Goal: Task Accomplishment & Management: Complete application form

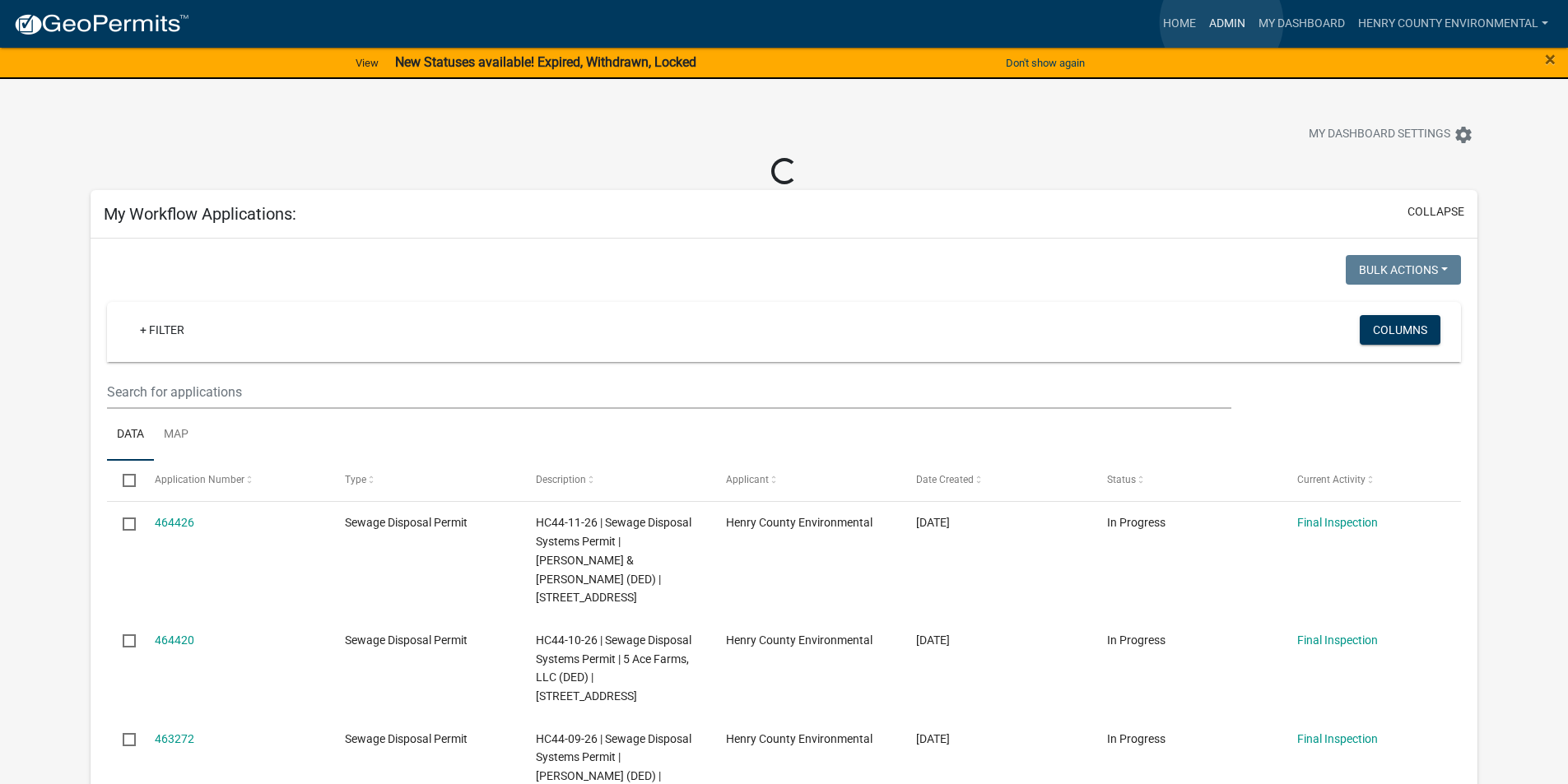
click at [1220, 22] on link "Admin" at bounding box center [1227, 23] width 50 height 31
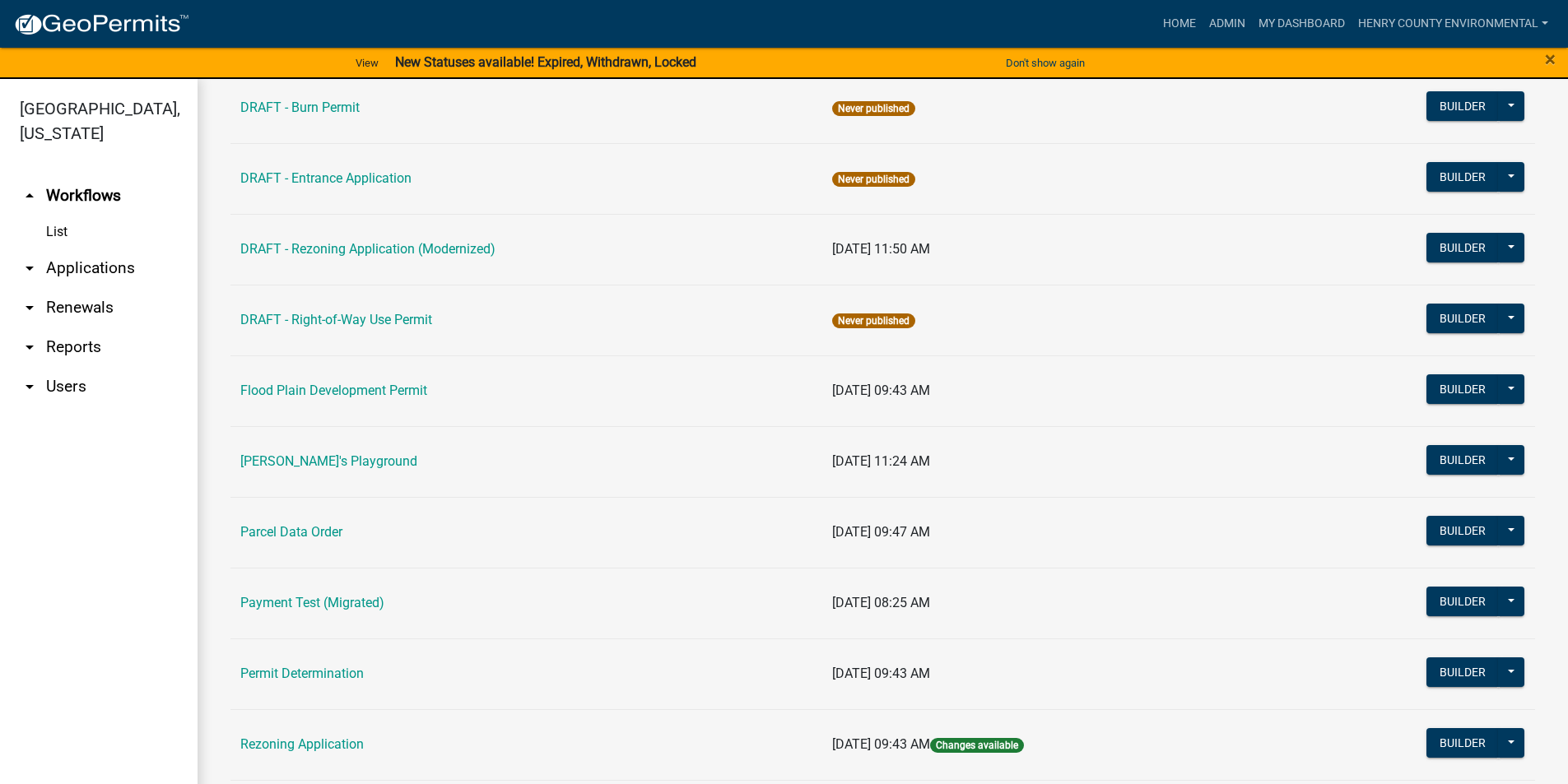
scroll to position [760, 0]
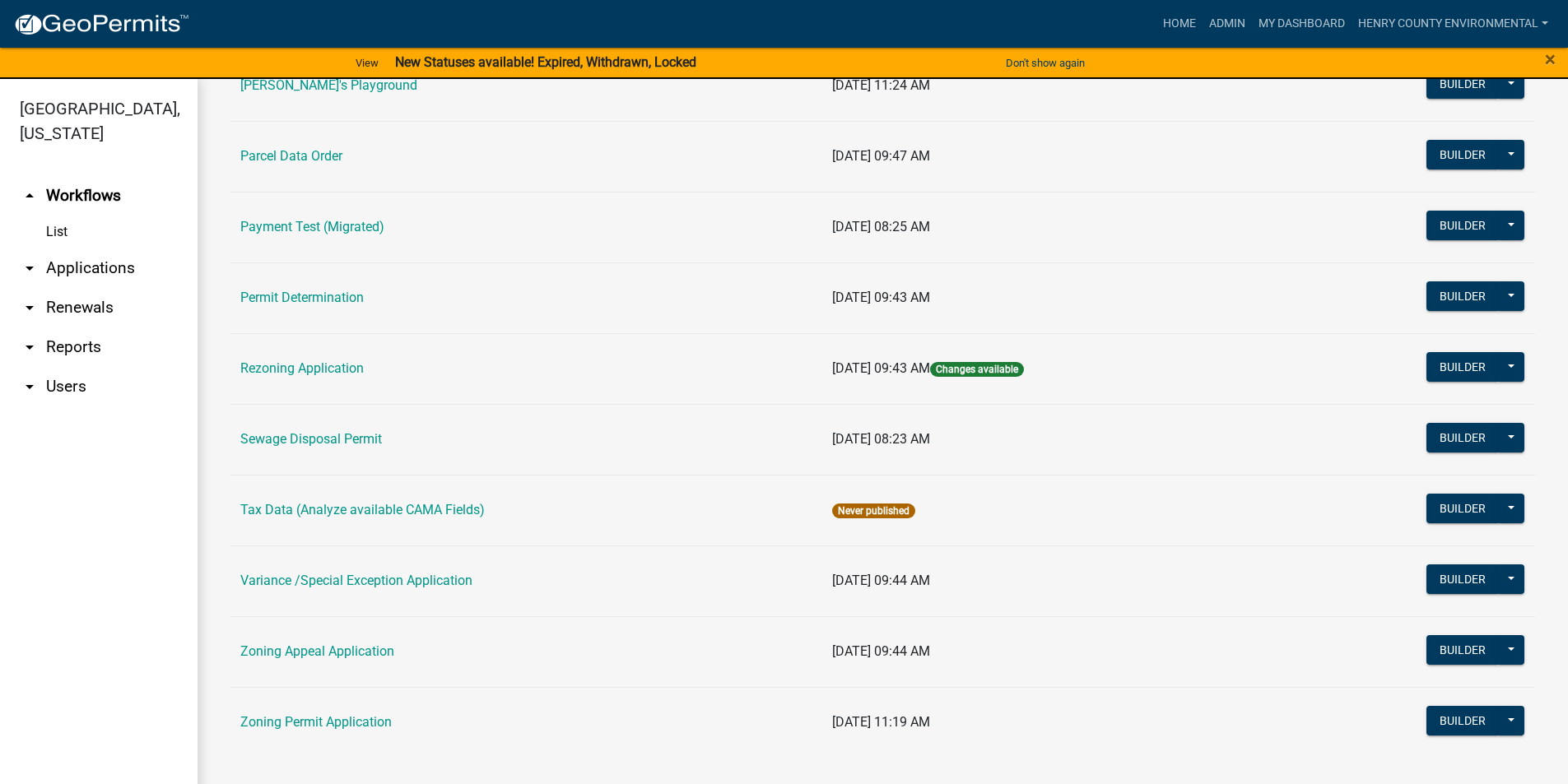
click at [303, 435] on link "Sewage Disposal Permit" at bounding box center [311, 439] width 142 height 16
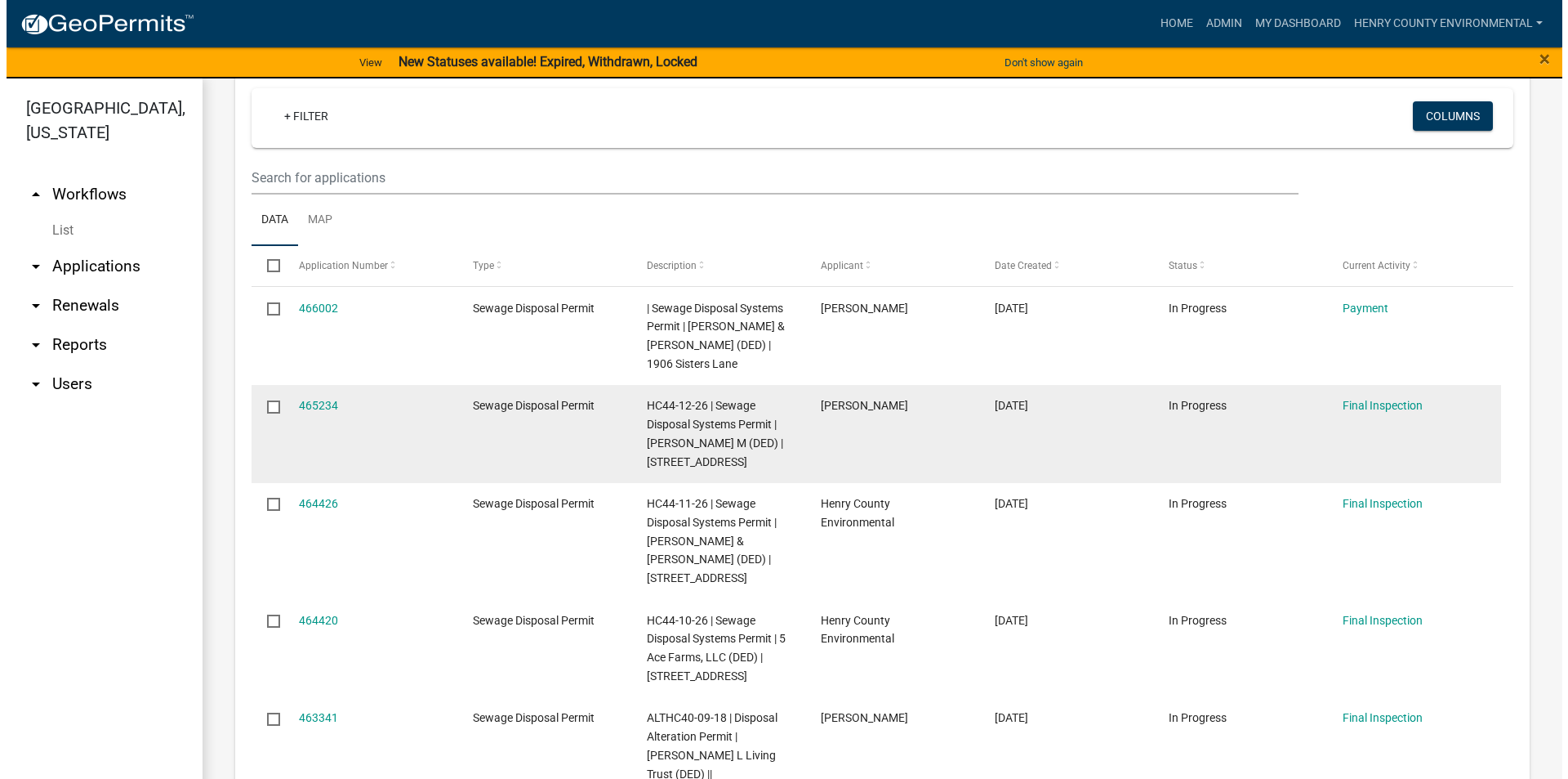
scroll to position [654, 0]
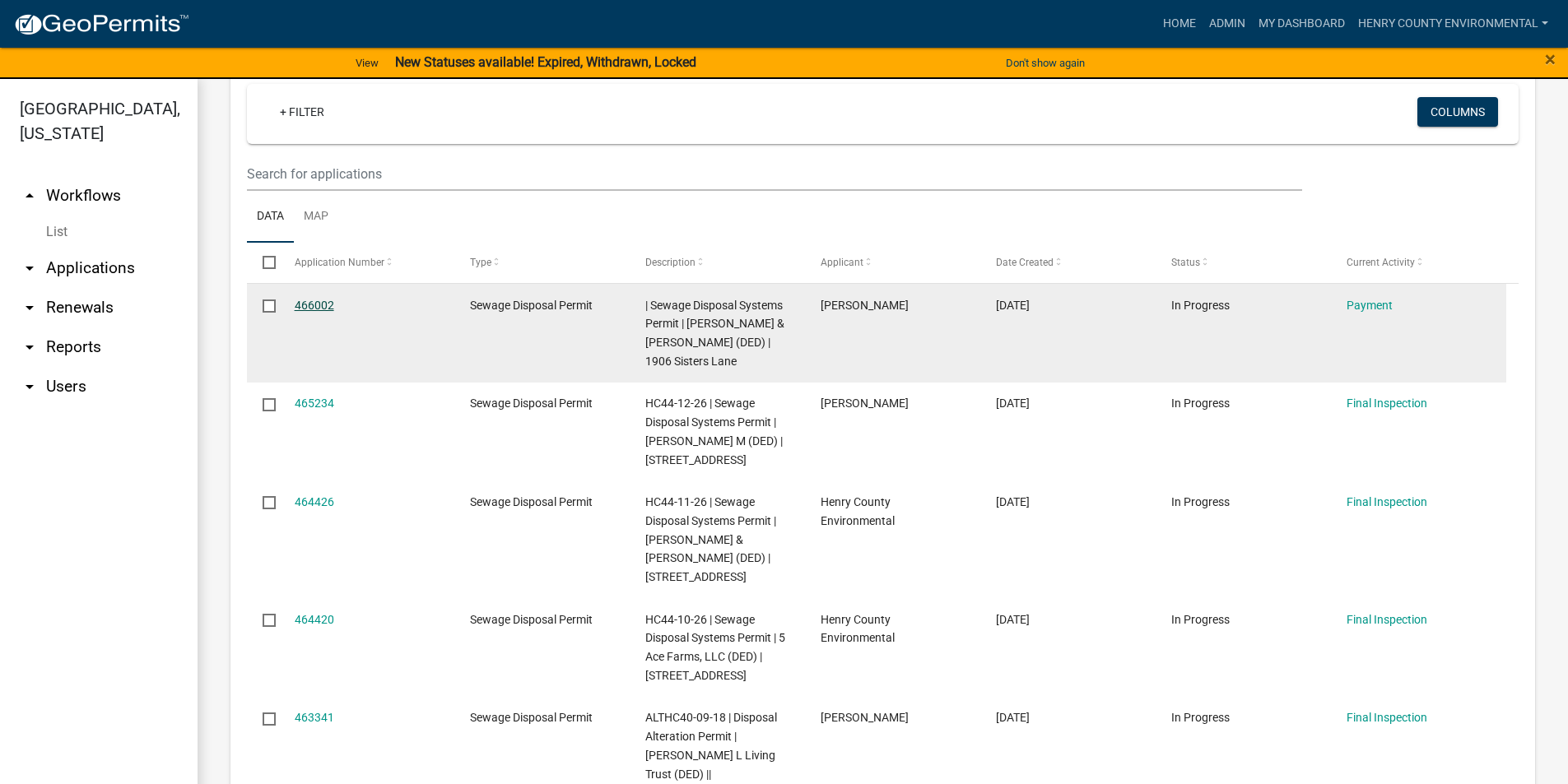
click at [302, 302] on link "466002" at bounding box center [315, 305] width 40 height 13
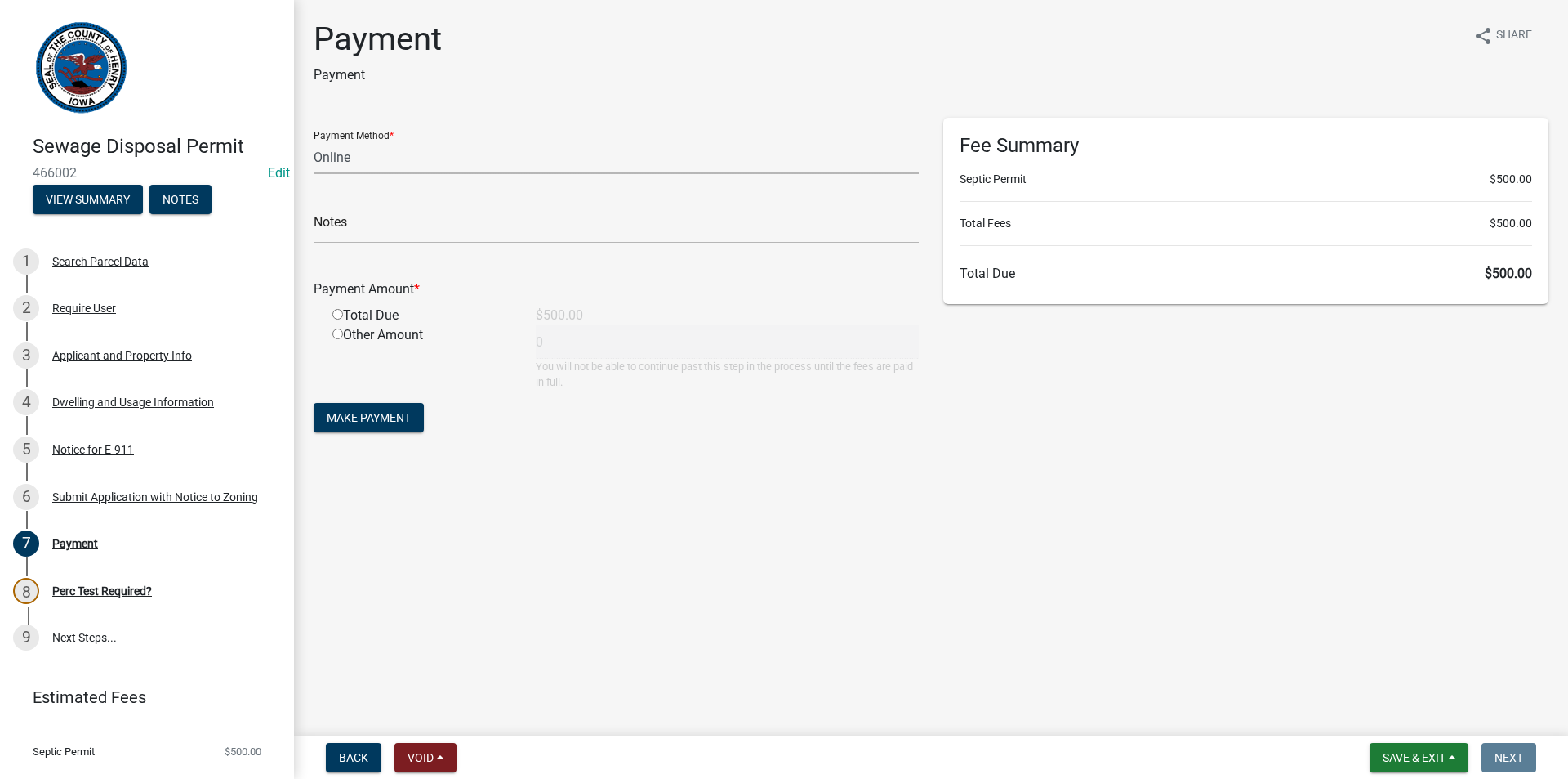
click at [422, 161] on select "Credit Card POS Check Cash Online" at bounding box center [616, 158] width 605 height 34
select select "1: 0"
click at [313, 141] on select "Credit Card POS Check Cash Online" at bounding box center [616, 158] width 605 height 34
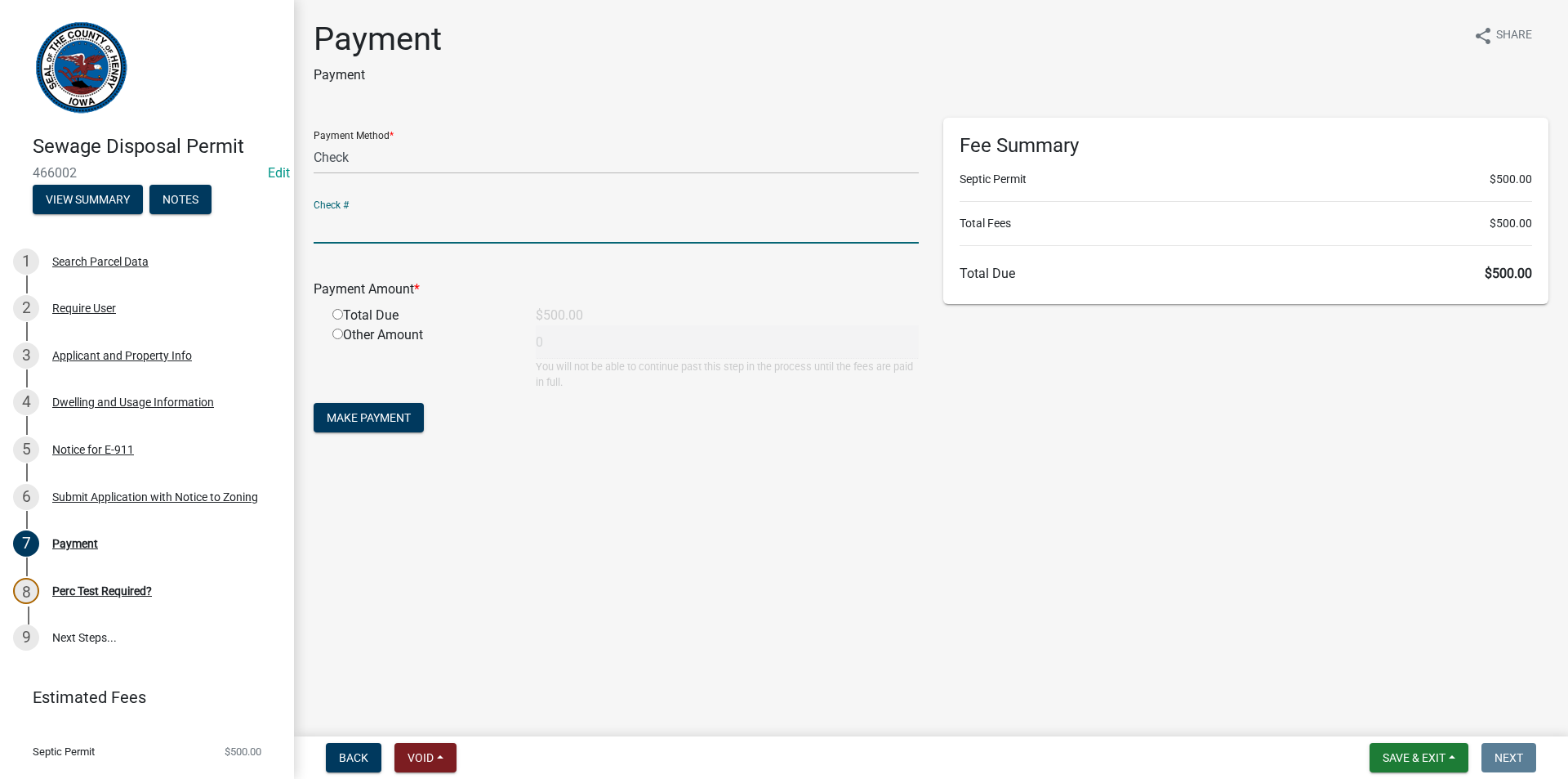
click at [397, 232] on input "text" at bounding box center [616, 227] width 605 height 34
type input "32084"
click at [340, 314] on input "radio" at bounding box center [337, 314] width 11 height 11
radio input "true"
type input "500"
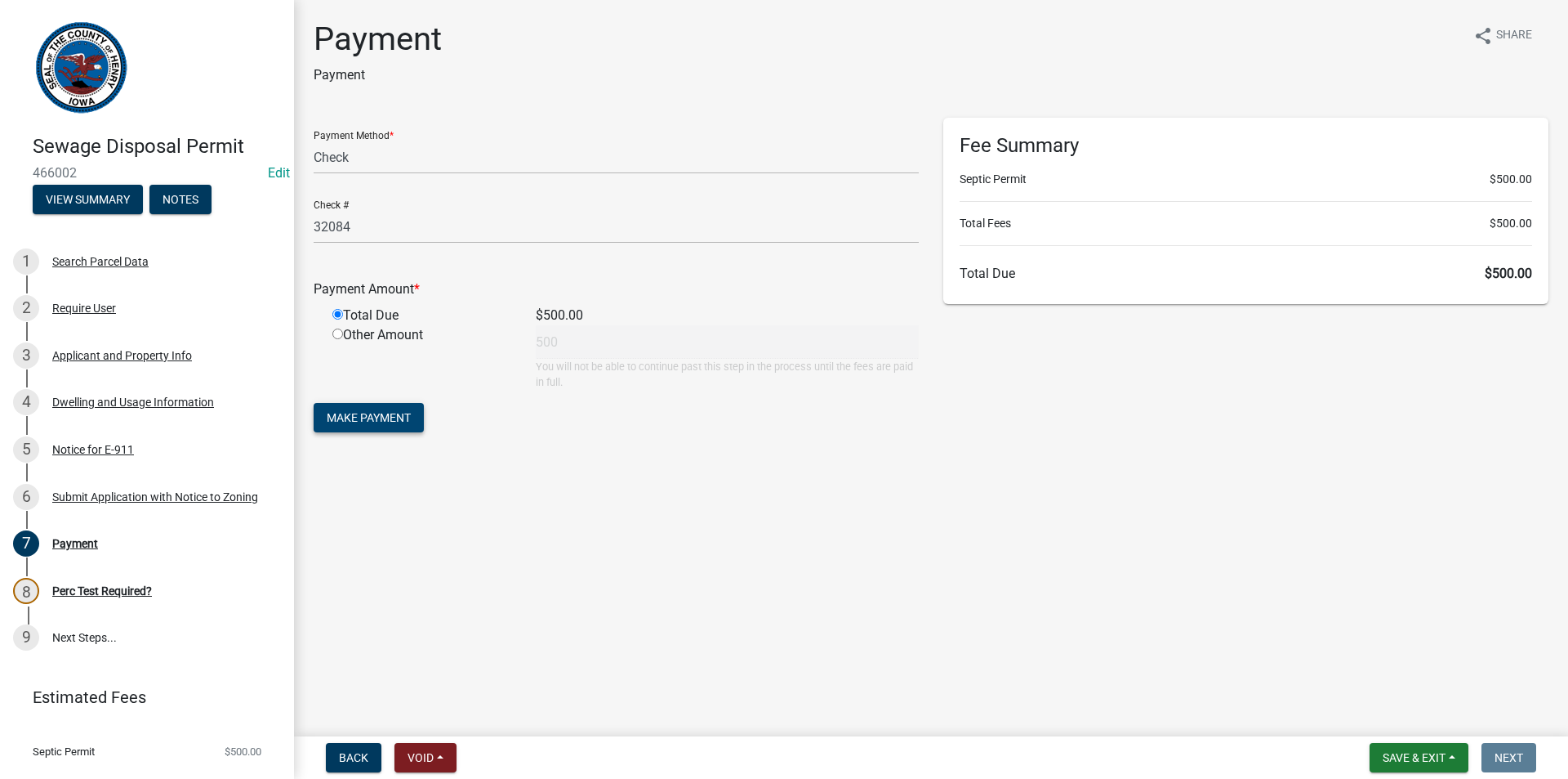
click at [383, 425] on button "Make Payment" at bounding box center [369, 418] width 110 height 30
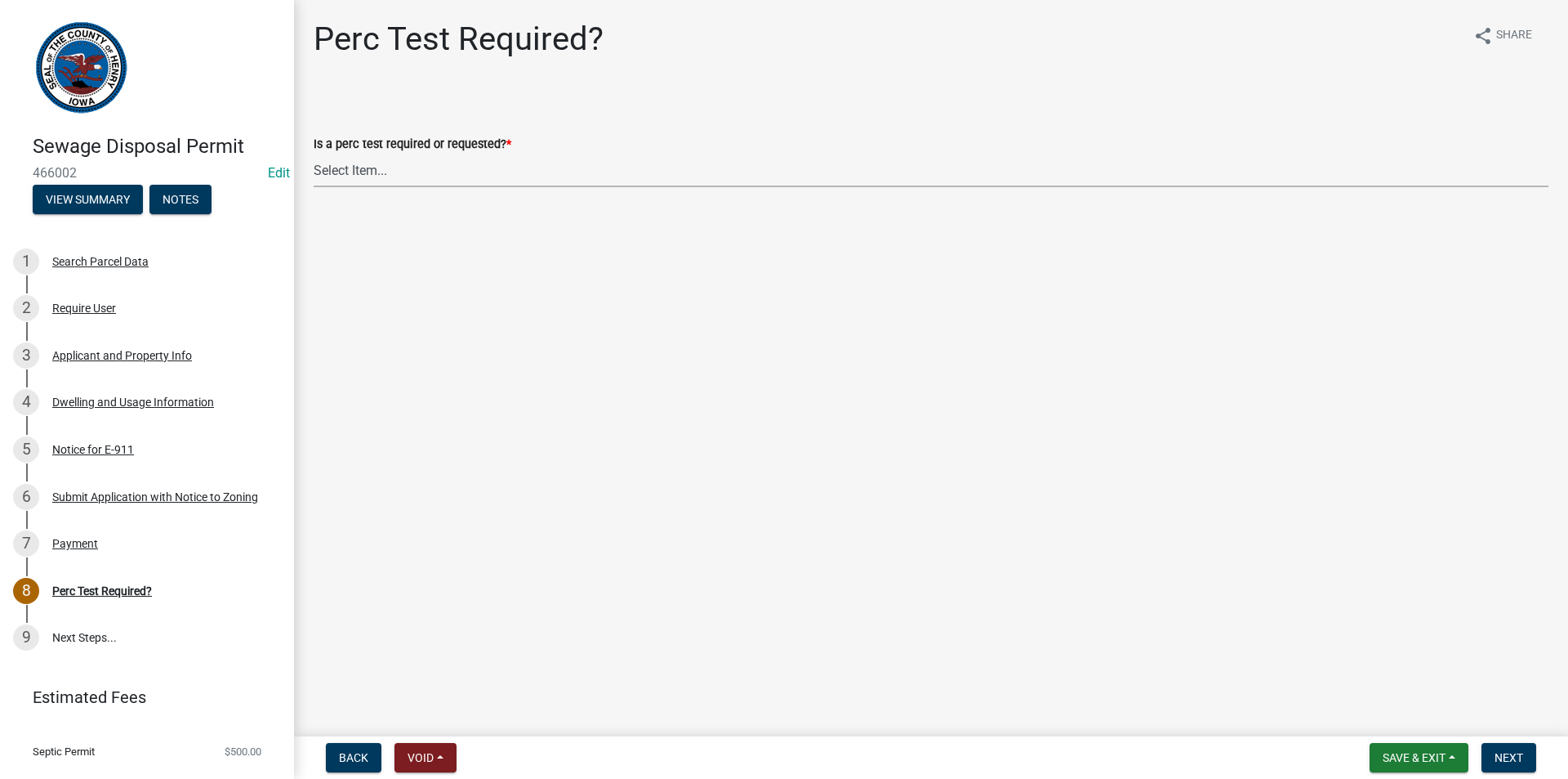
click at [360, 175] on select "Select Item... Yes No" at bounding box center [930, 171] width 1235 height 34
click at [313, 154] on select "Select Item... Yes No" at bounding box center [930, 171] width 1235 height 34
select select "29b951f4-85c4-429e-be6c-dbe4885722a5"
click at [1493, 751] on button "Next" at bounding box center [1509, 757] width 55 height 30
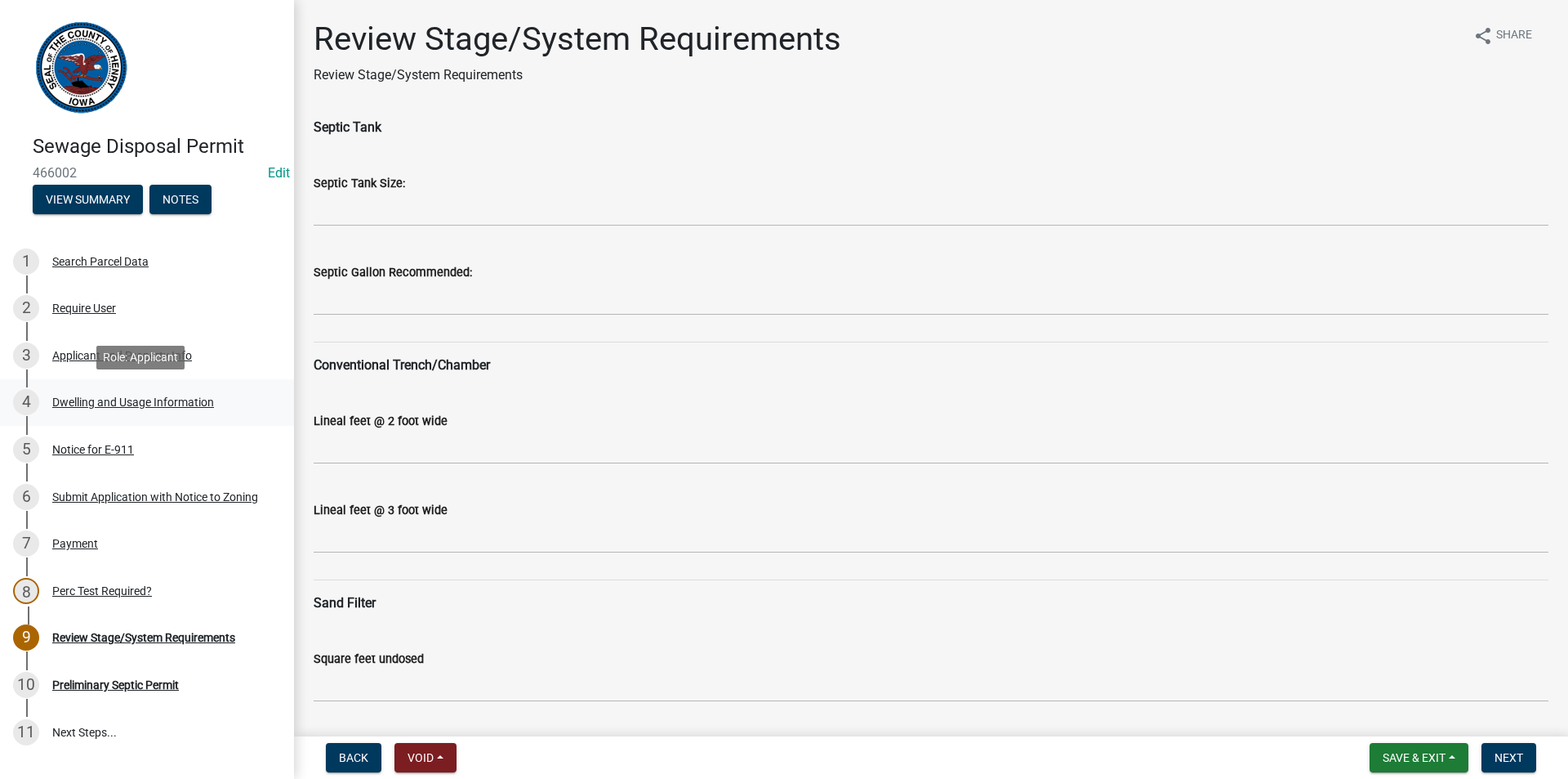
click at [122, 400] on div "Dwelling and Usage Information" at bounding box center [133, 402] width 162 height 12
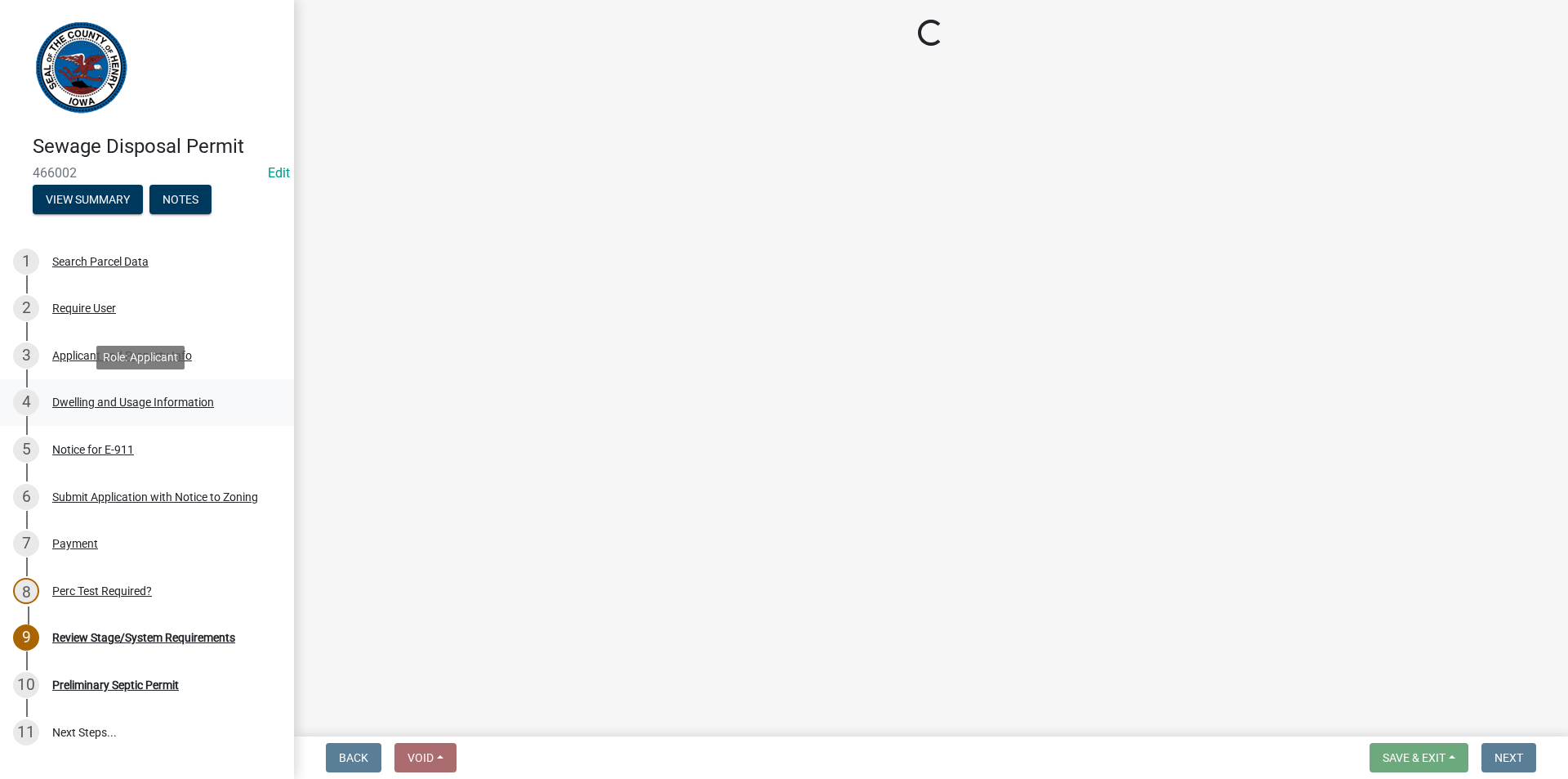
select select "026d1f52-f79c-4eee-8aa1-44d2b31f964c"
select select "f329f229-4372-49f3-ad90-d4c2245d1078"
select select "2c03314f-f7f6-45b2-93f7-ecc00ac9a398"
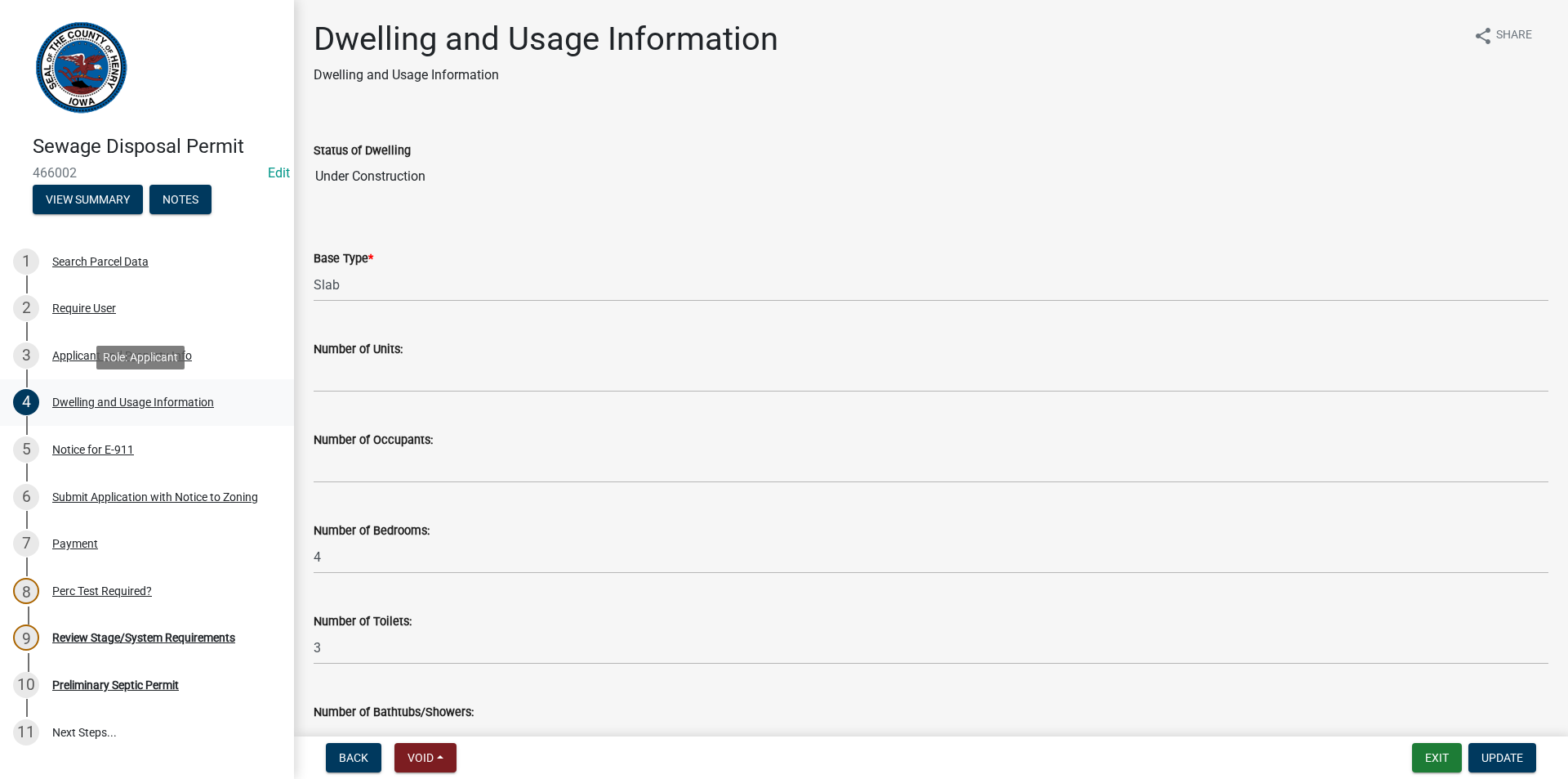
click at [102, 401] on div "Dwelling and Usage Information" at bounding box center [133, 402] width 162 height 12
click at [155, 357] on div "Applicant and Property Info" at bounding box center [122, 356] width 140 height 12
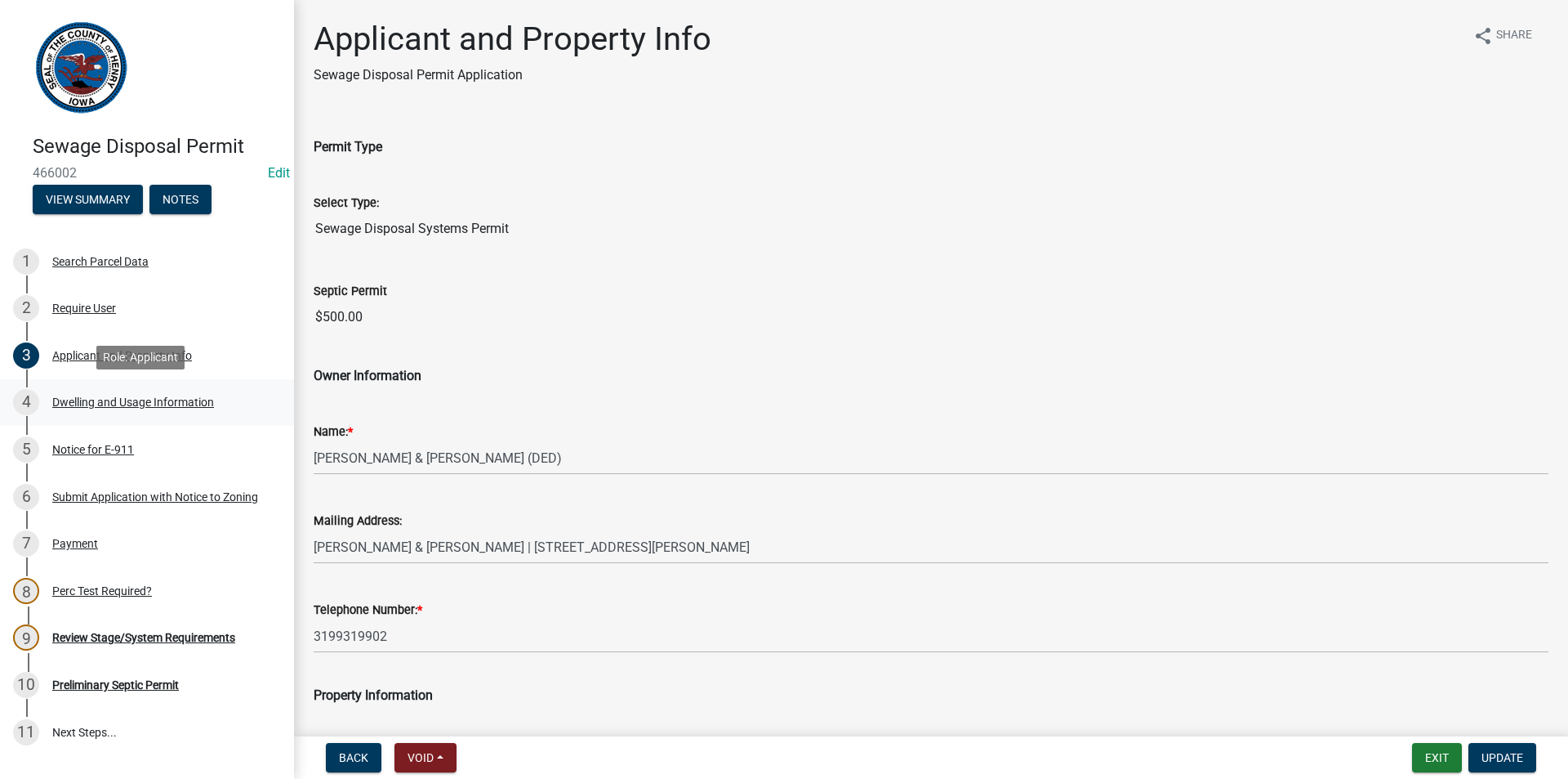
click at [159, 407] on div "Dwelling and Usage Information" at bounding box center [133, 402] width 162 height 12
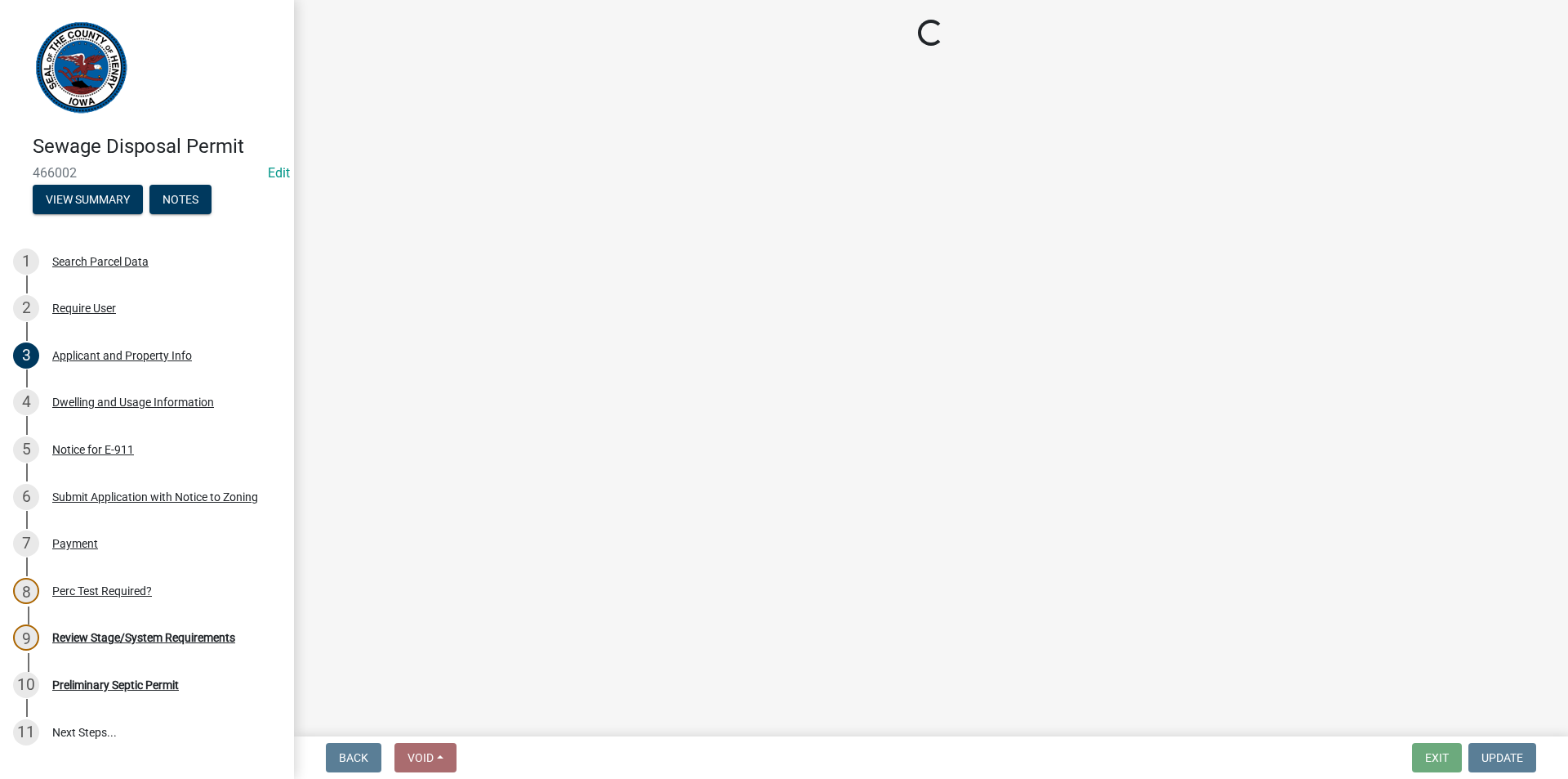
select select "026d1f52-f79c-4eee-8aa1-44d2b31f964c"
select select "f329f229-4372-49f3-ad90-d4c2245d1078"
select select "2c03314f-f7f6-45b2-93f7-ecc00ac9a398"
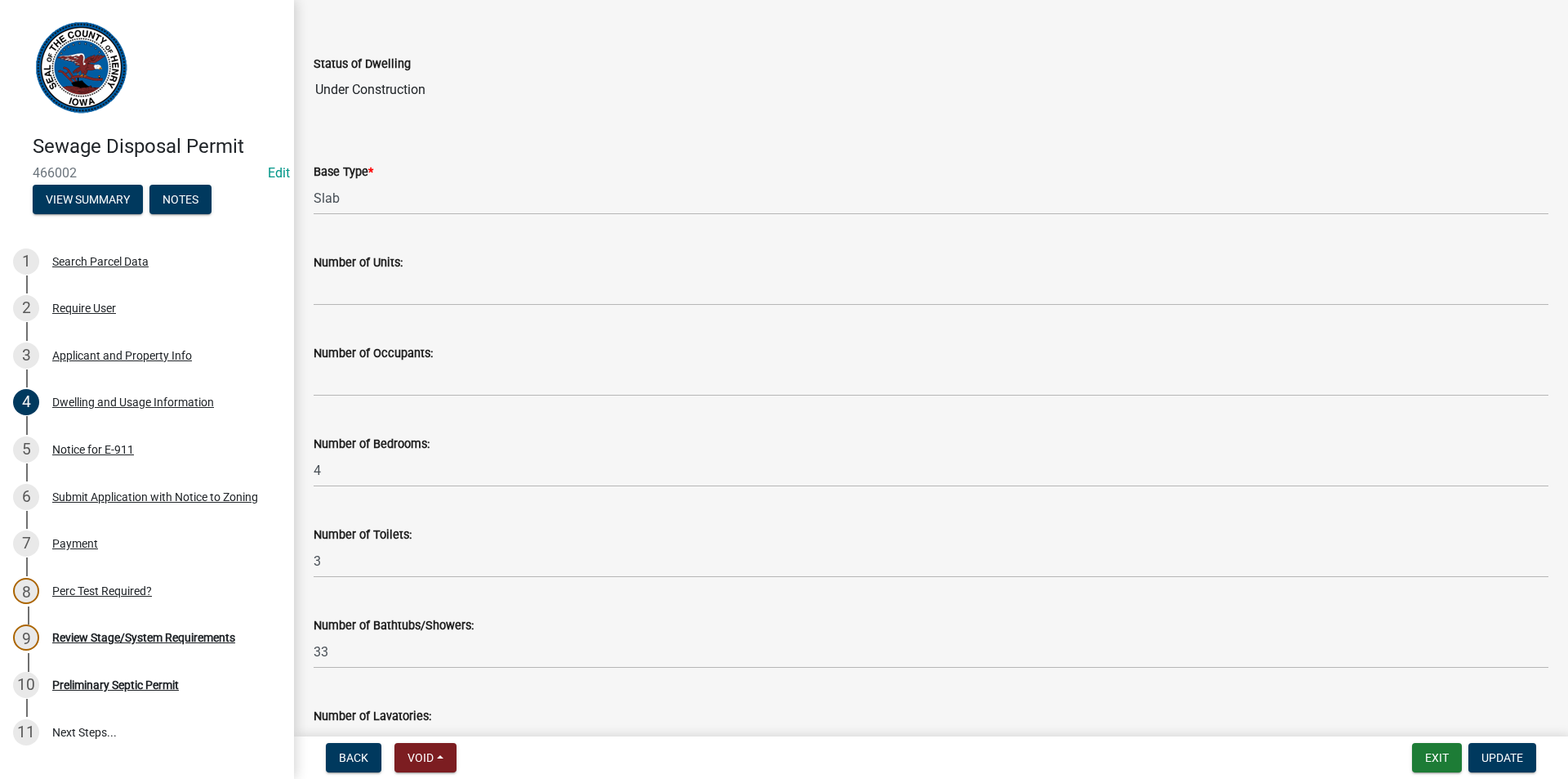
scroll to position [82, 0]
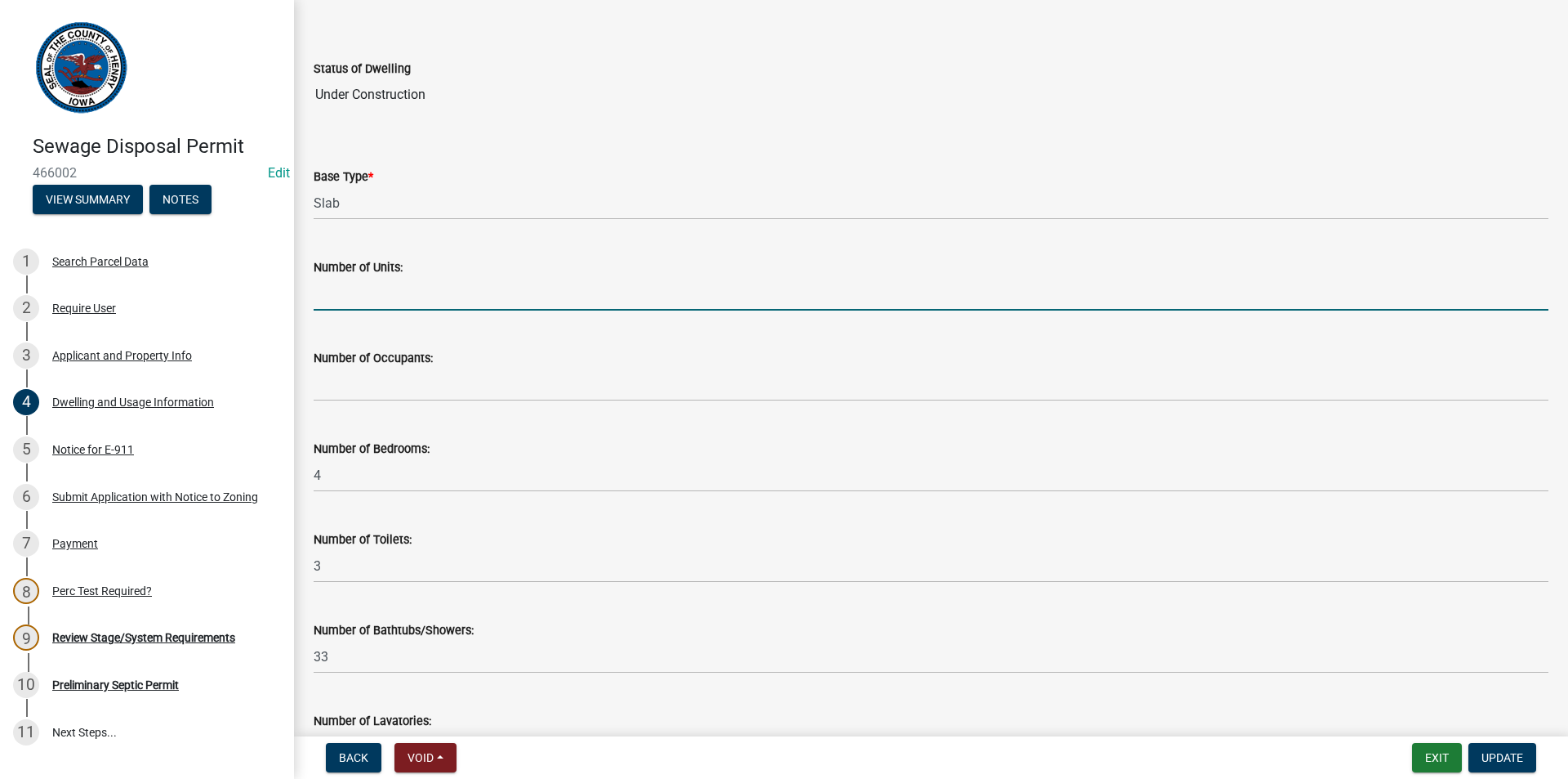
click at [341, 303] on input "text" at bounding box center [930, 294] width 1235 height 34
type input "1"
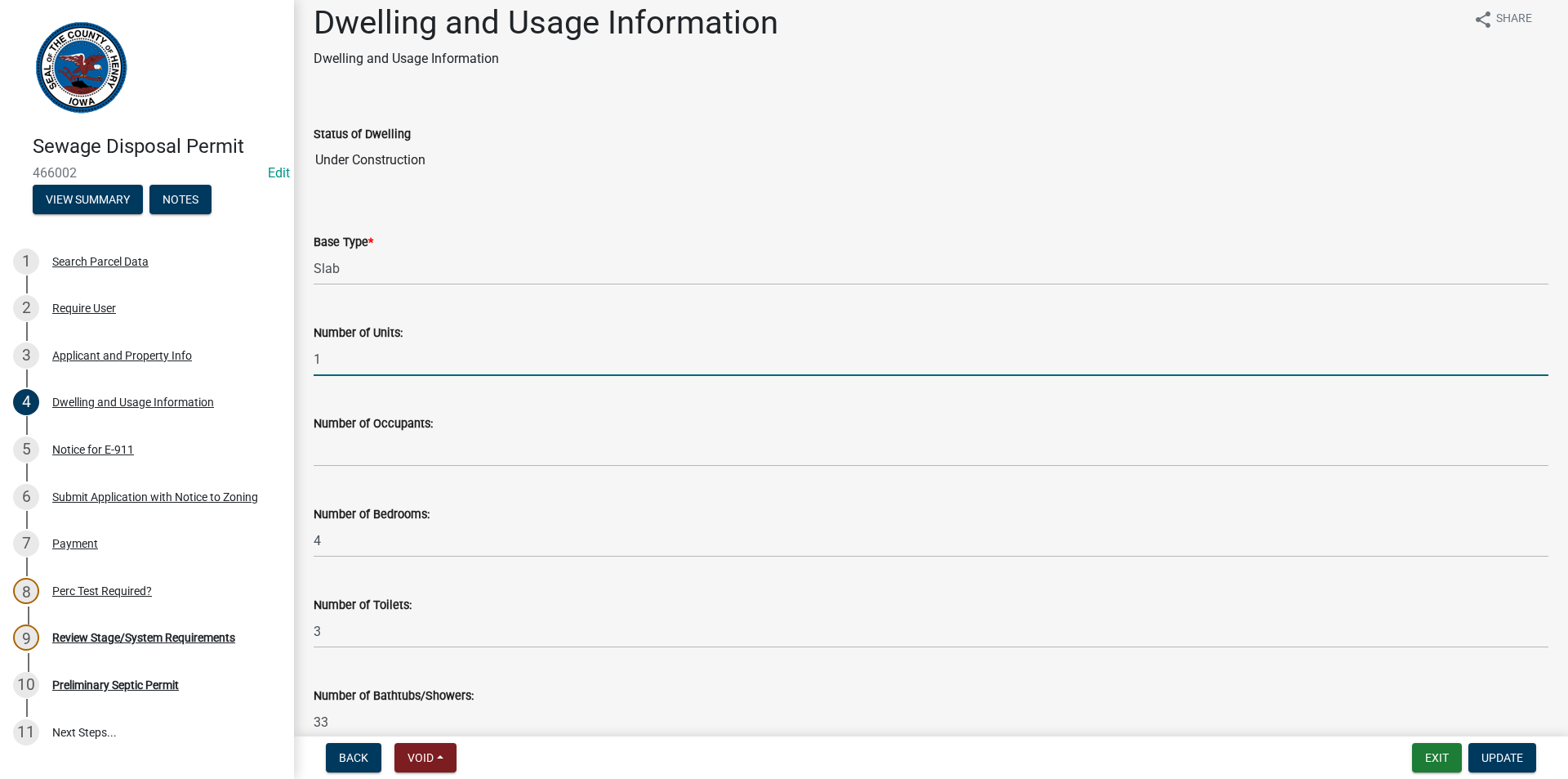
scroll to position [0, 0]
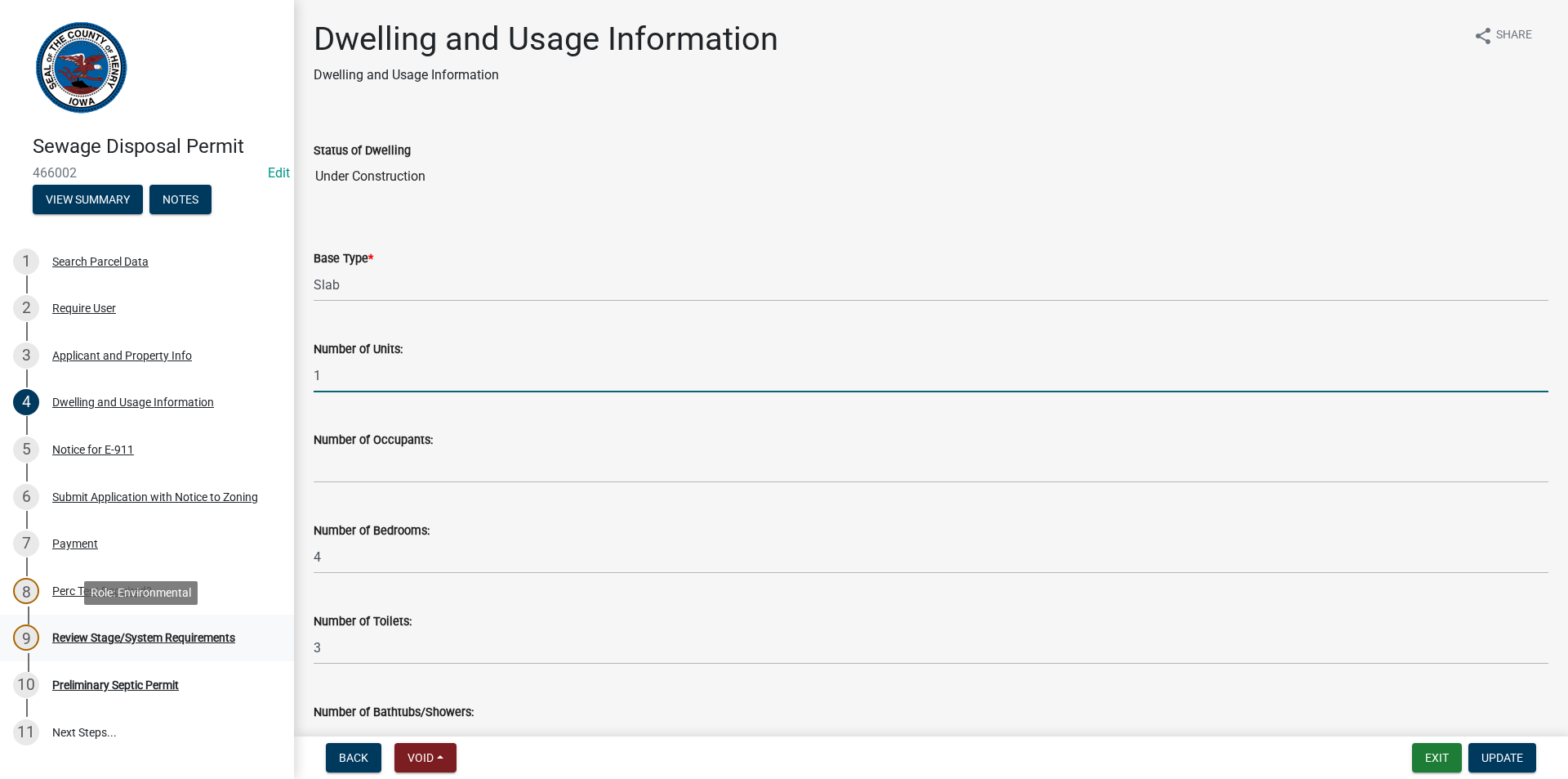
click at [111, 628] on div "9 Review Stage/System Requirements" at bounding box center [140, 637] width 255 height 27
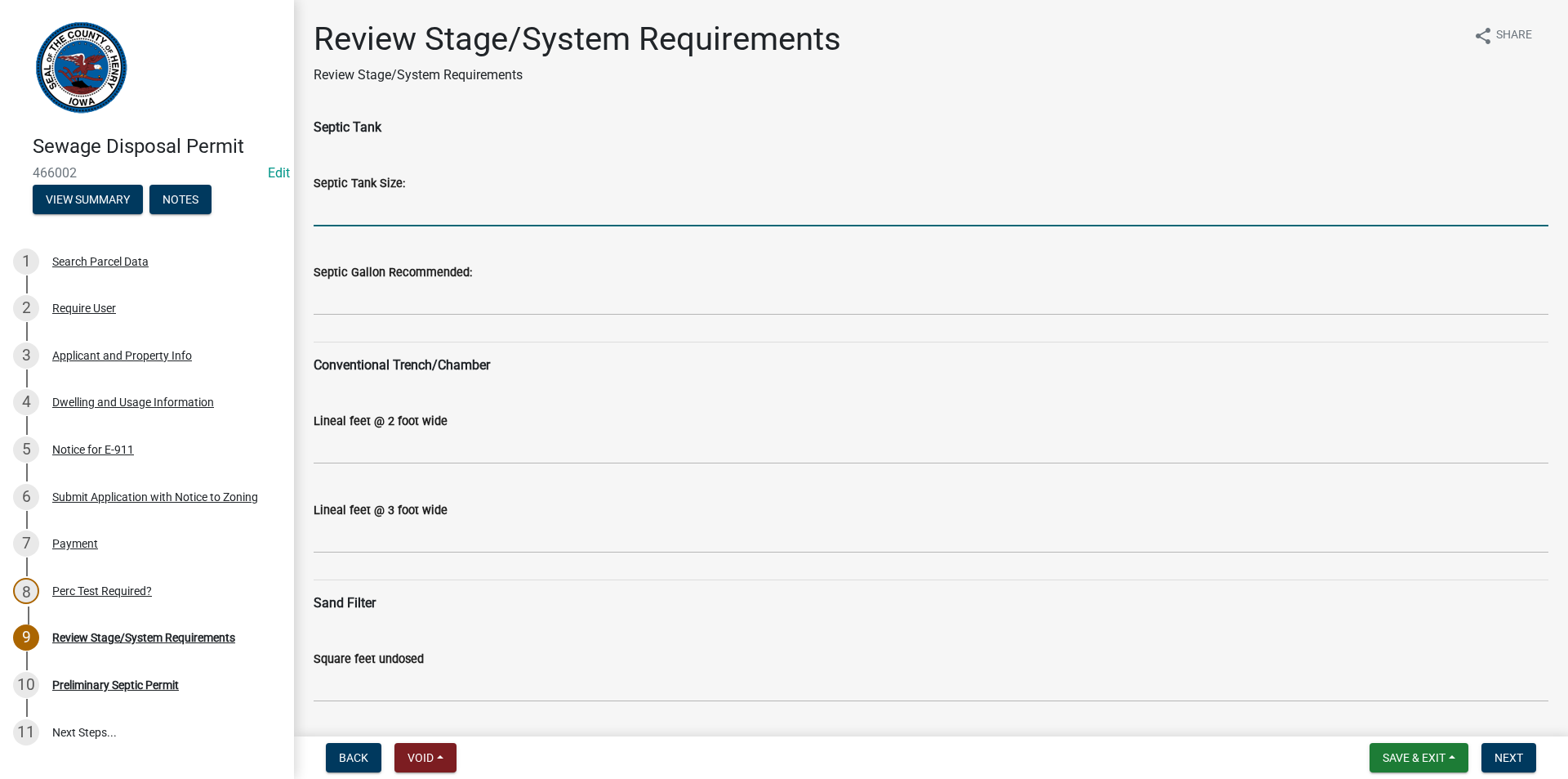
click at [419, 216] on input "Septic Tank Size:" at bounding box center [930, 210] width 1235 height 34
type input "1500"
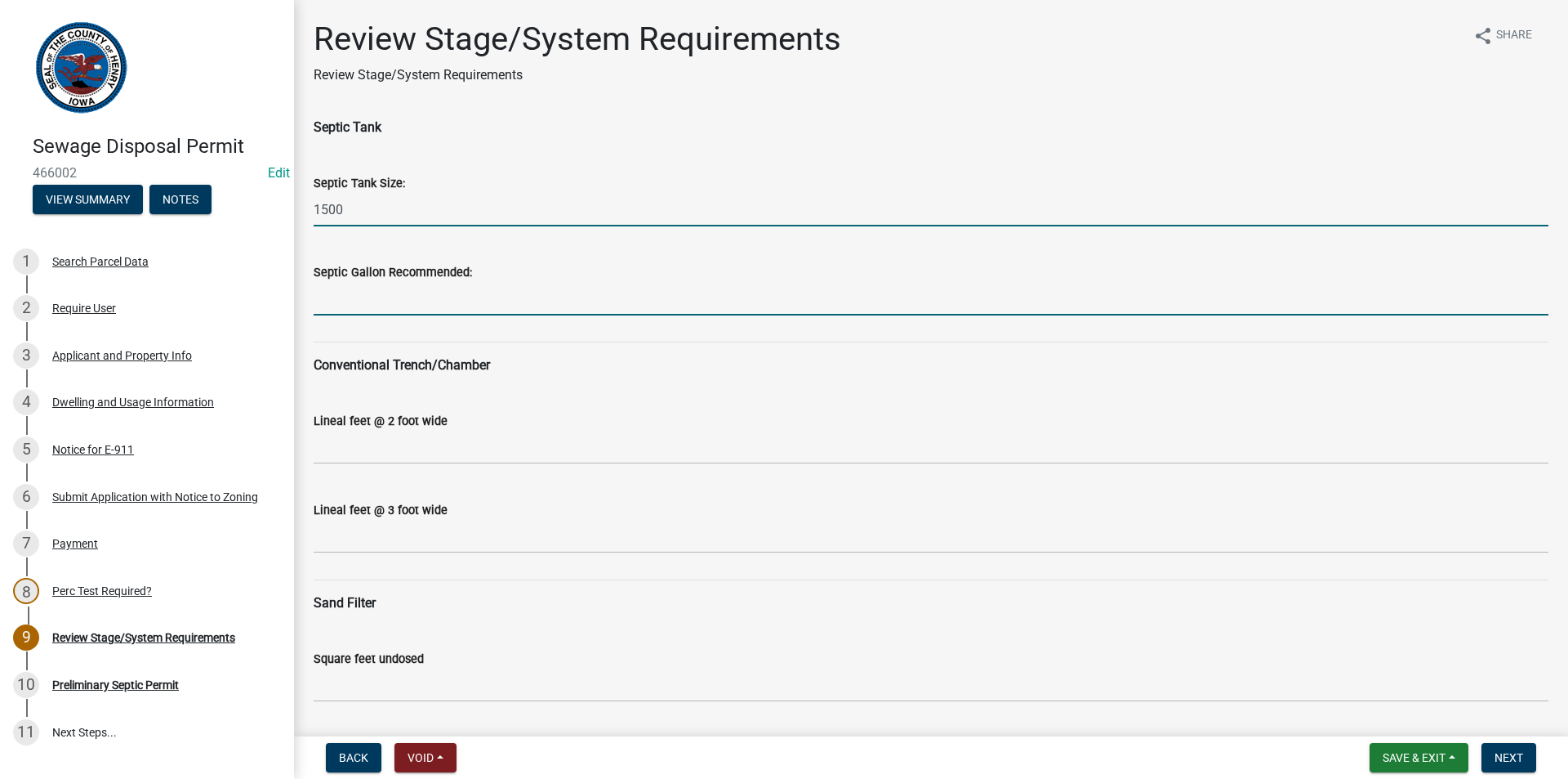
click at [403, 310] on input "Septic Gallon Recommended:" at bounding box center [930, 299] width 1235 height 34
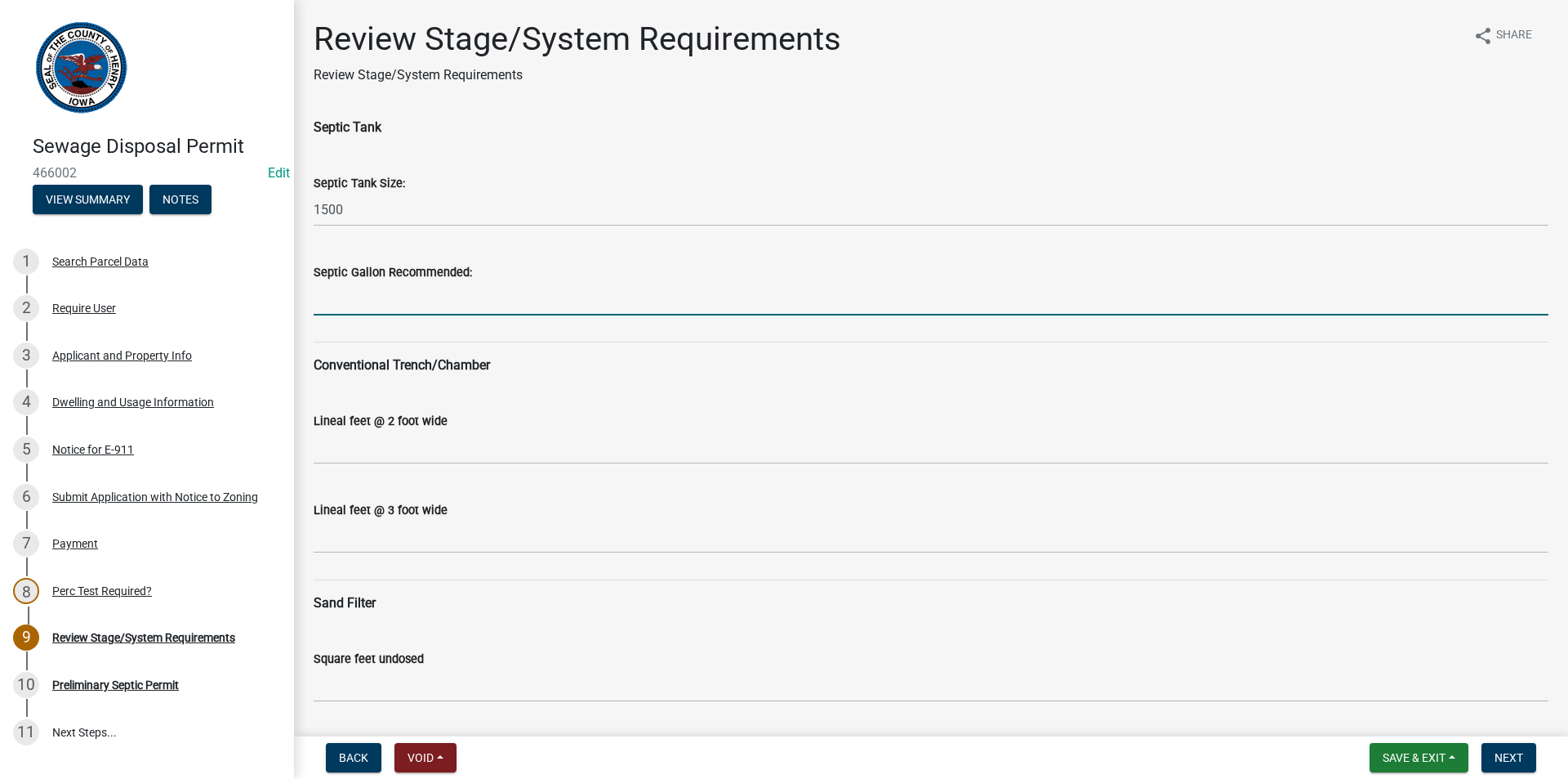
type input "1750"
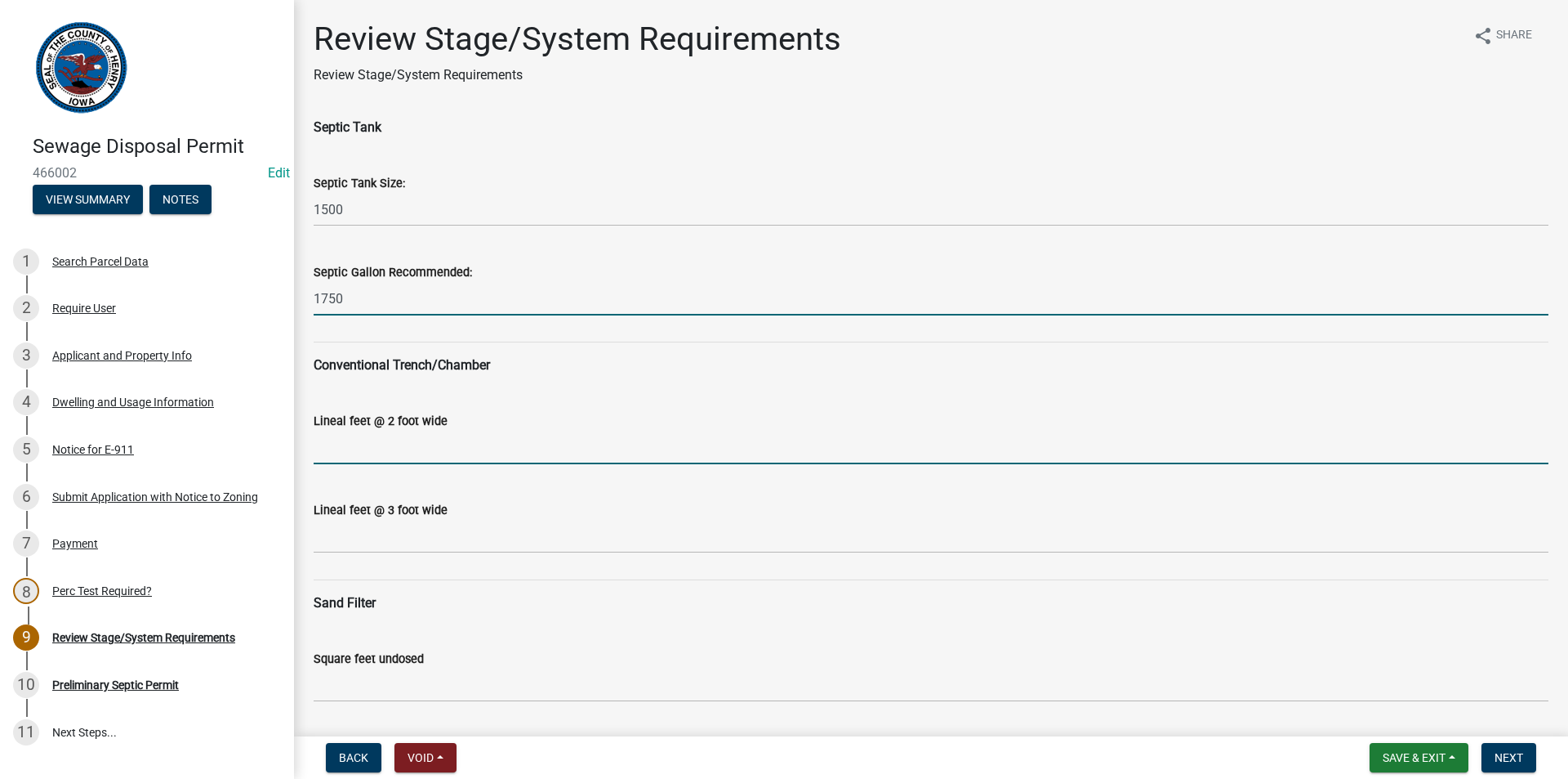
click at [391, 431] on input "Lineal feet @ 2 foot wide" at bounding box center [930, 448] width 1235 height 34
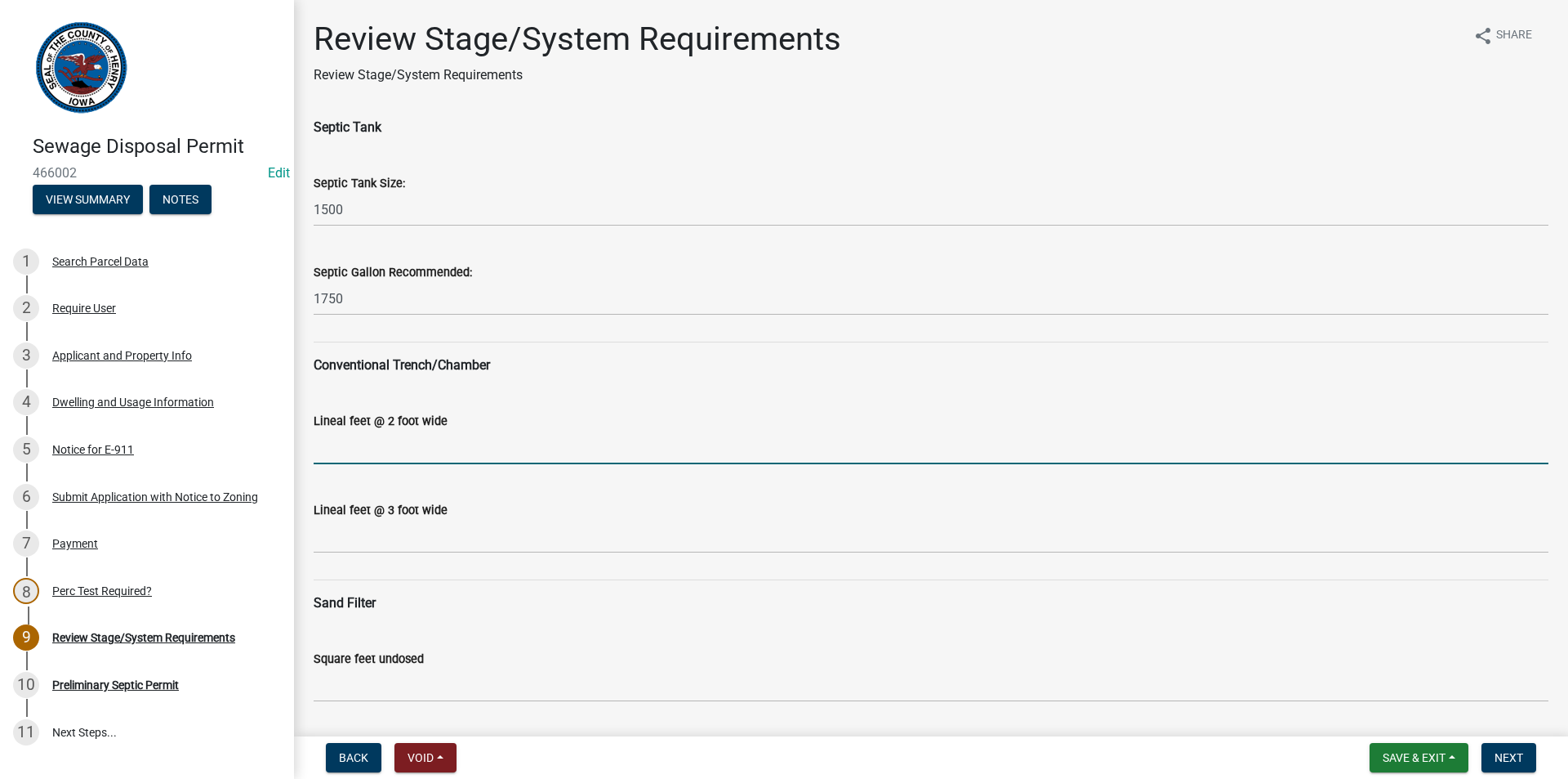
type input "N/A"
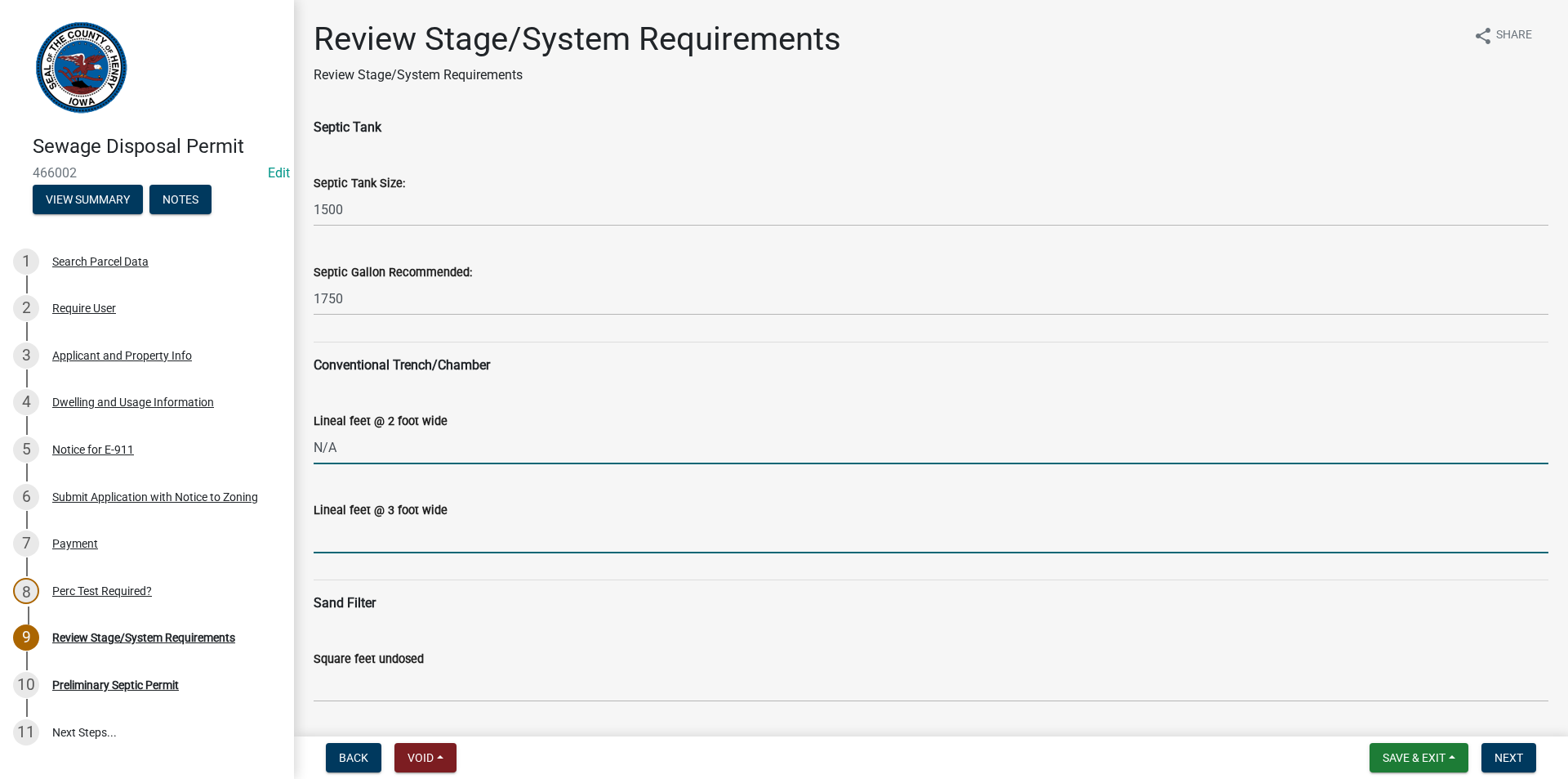
click at [398, 528] on input "Lineal feet @ 3 foot wide" at bounding box center [930, 536] width 1235 height 34
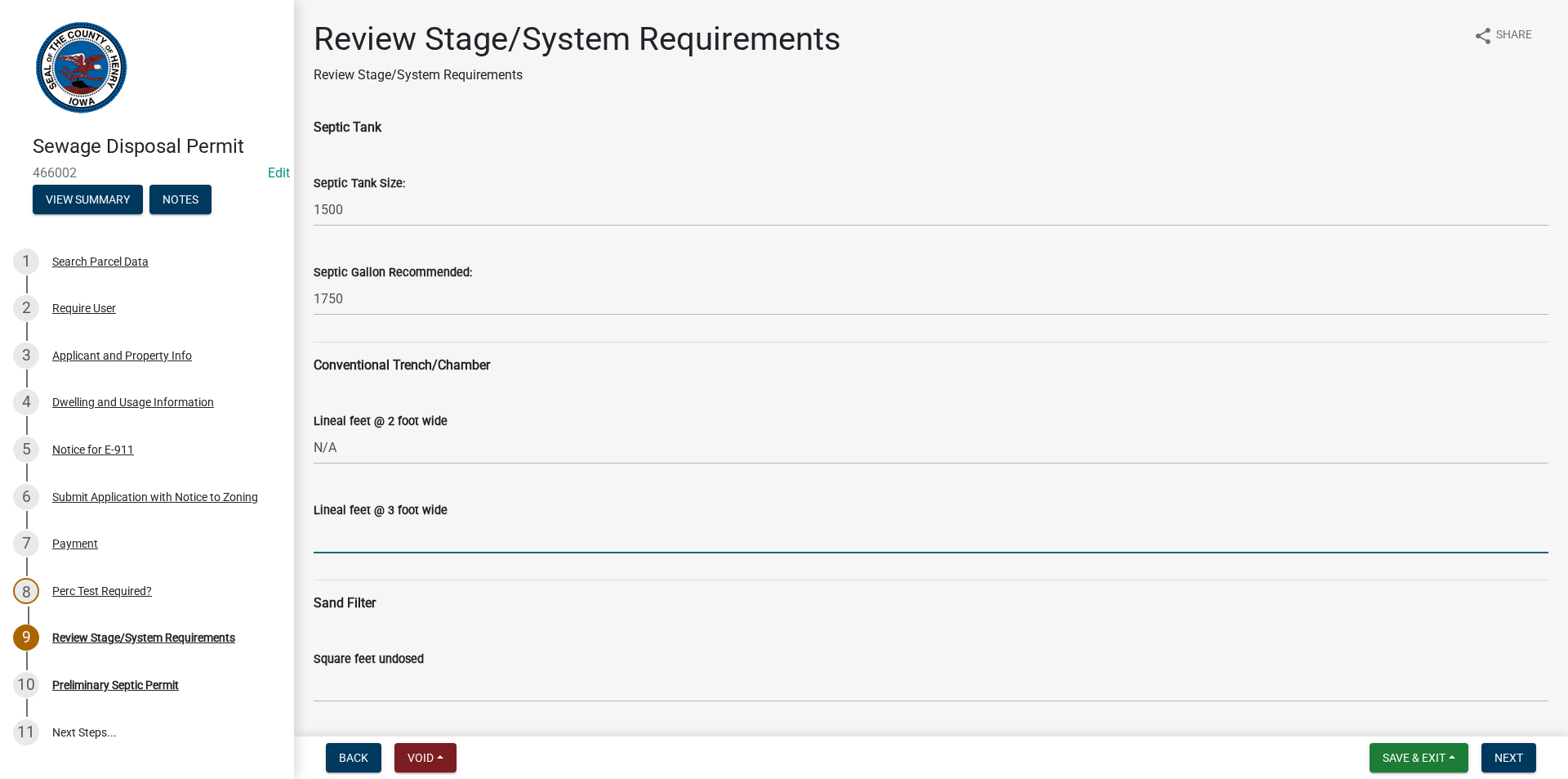
type input "N/A"
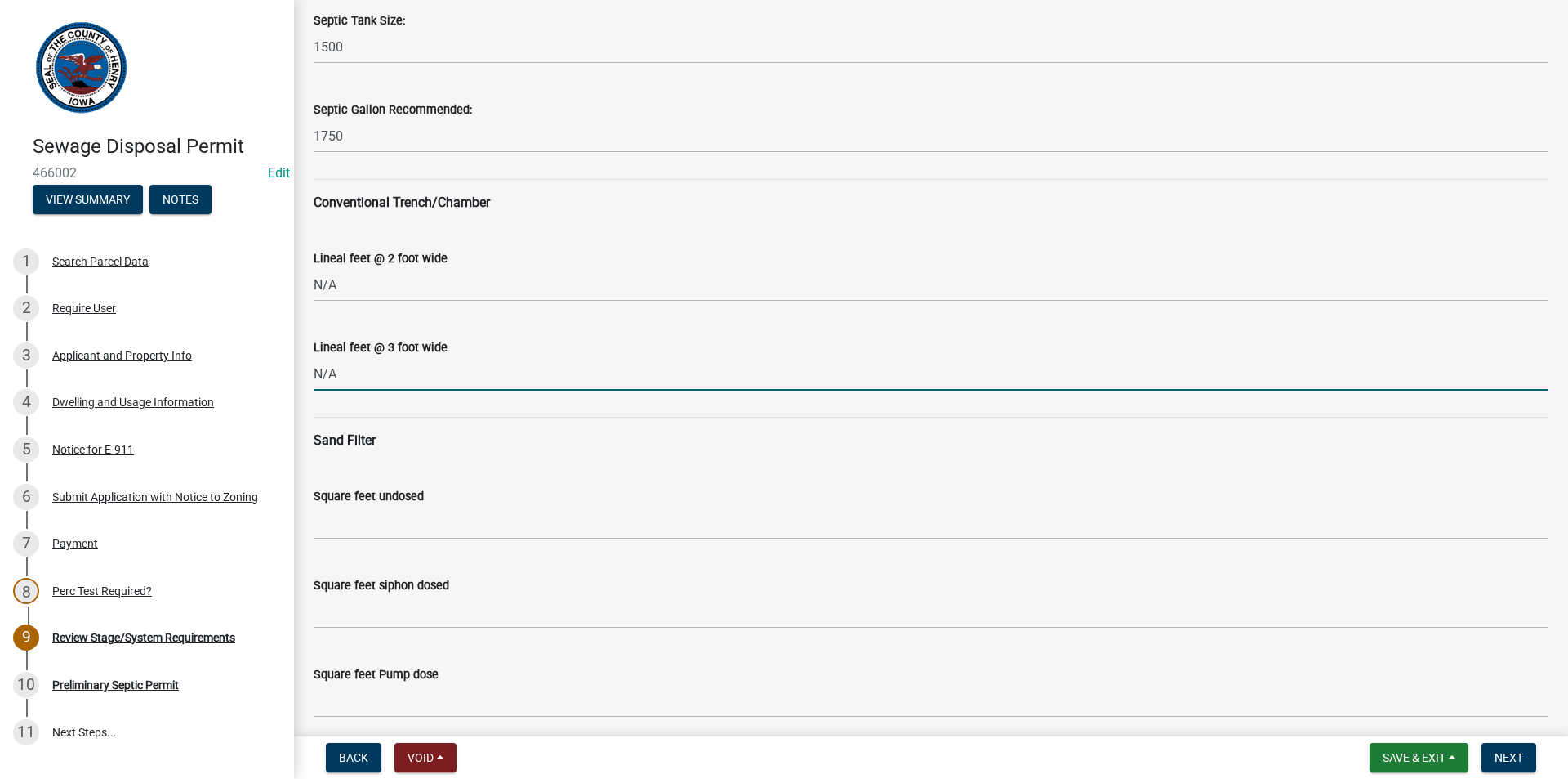
scroll to position [164, 0]
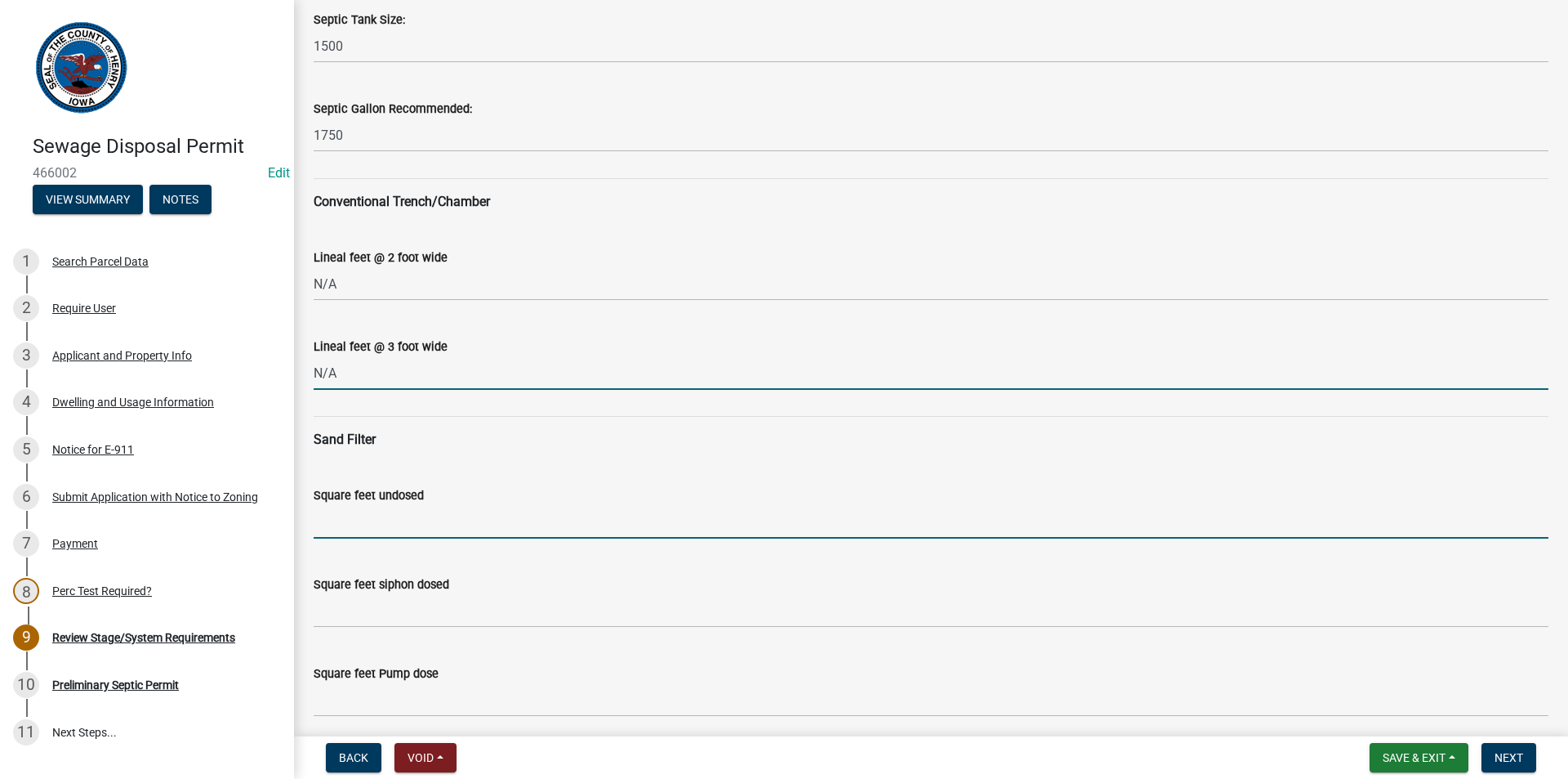
click at [352, 532] on input "Square feet undosed" at bounding box center [930, 522] width 1235 height 34
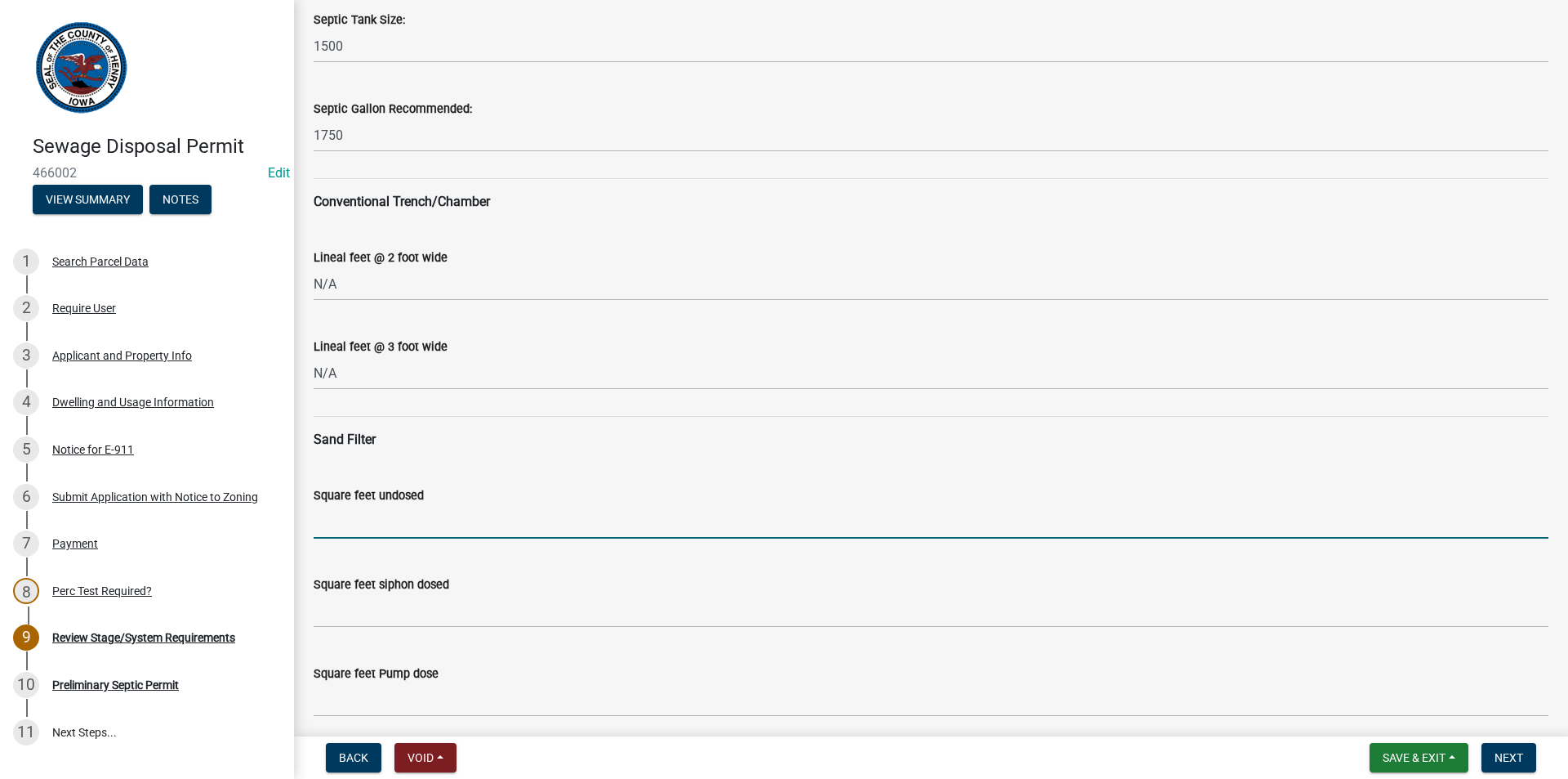
type input "960"
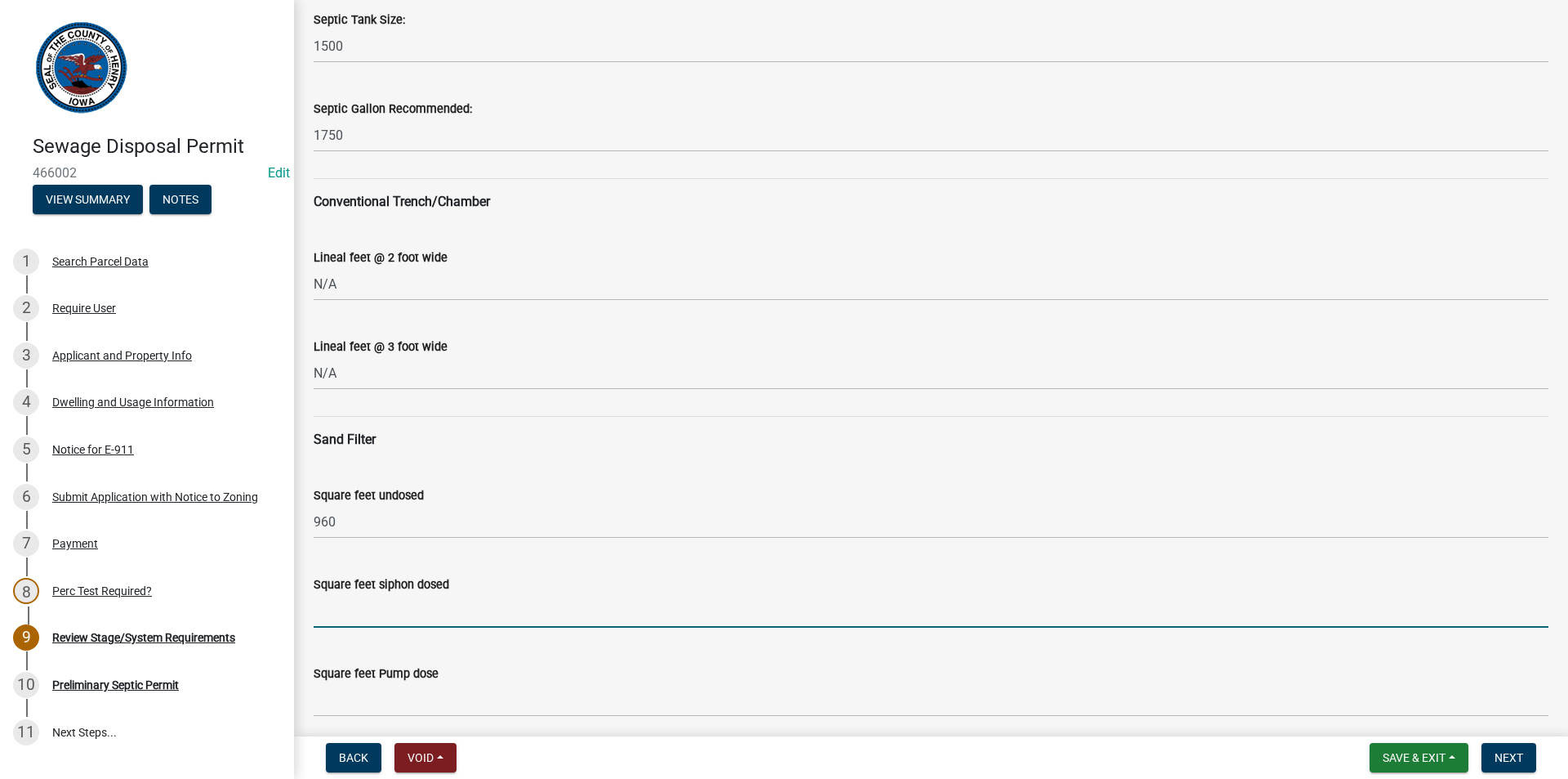
click at [429, 616] on input "Square feet siphon dosed" at bounding box center [930, 610] width 1235 height 34
type input "720"
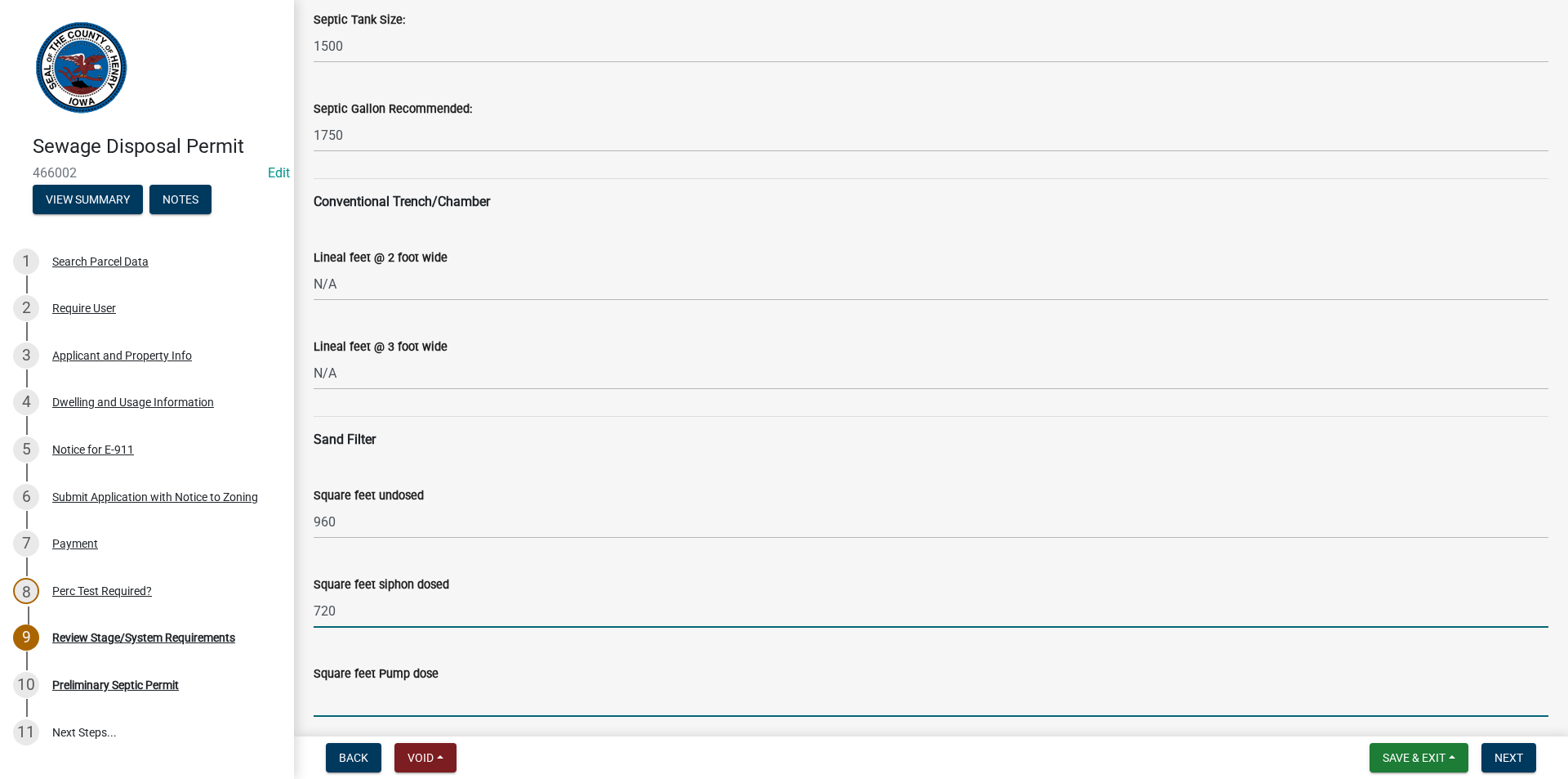
click at [361, 704] on input "Square feet Pump dose" at bounding box center [930, 700] width 1235 height 34
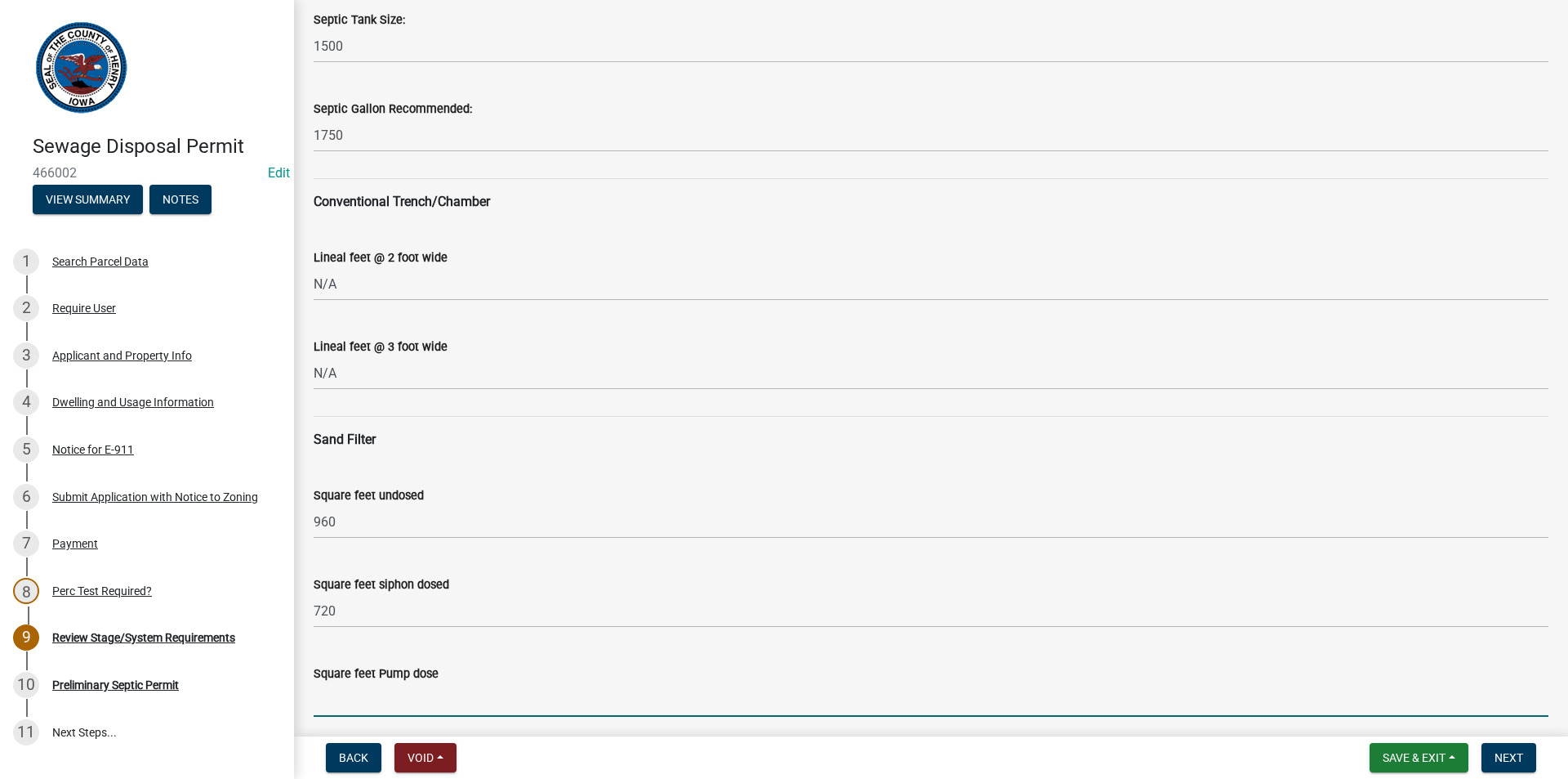
type input "600"
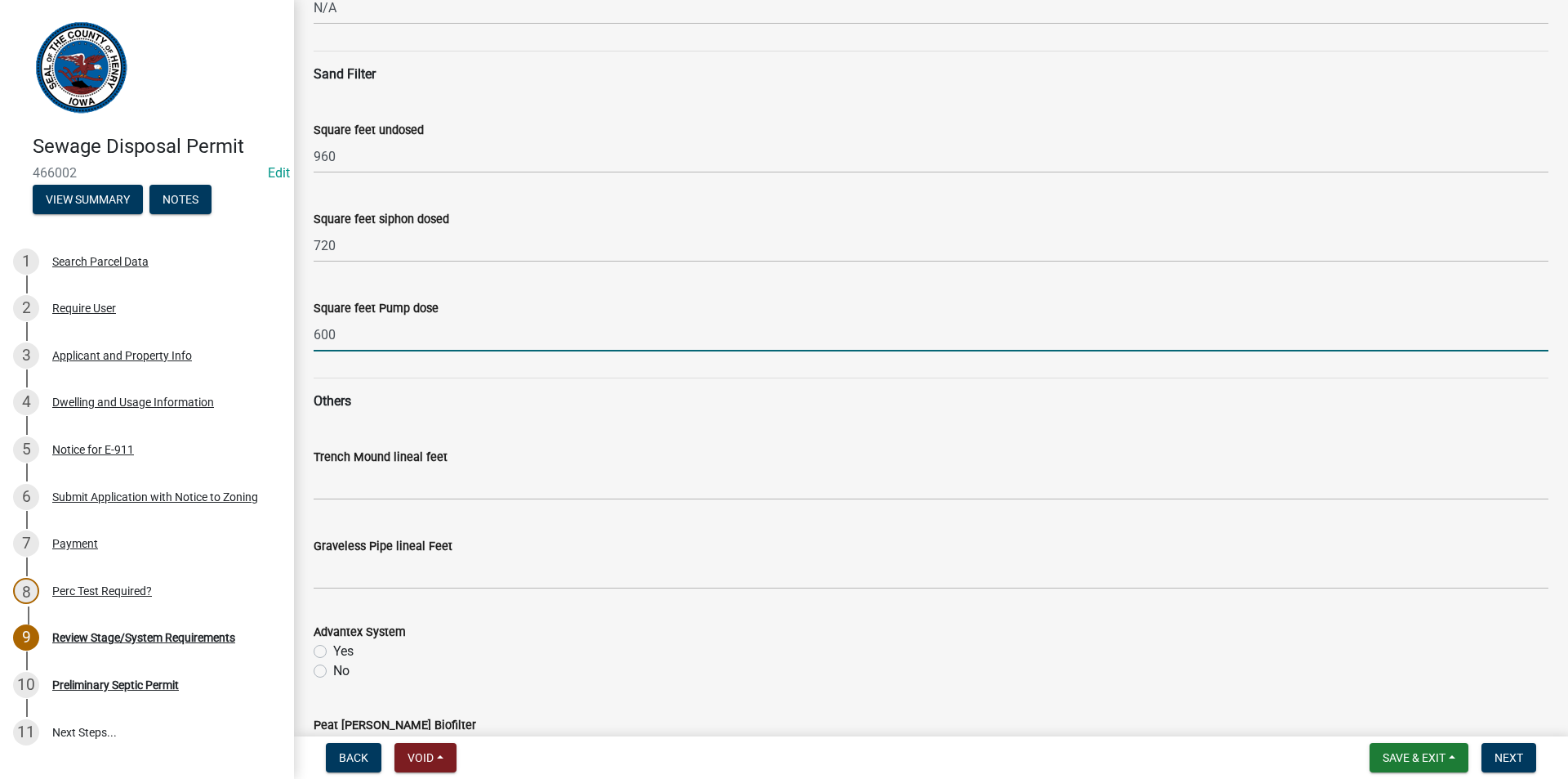
scroll to position [572, 0]
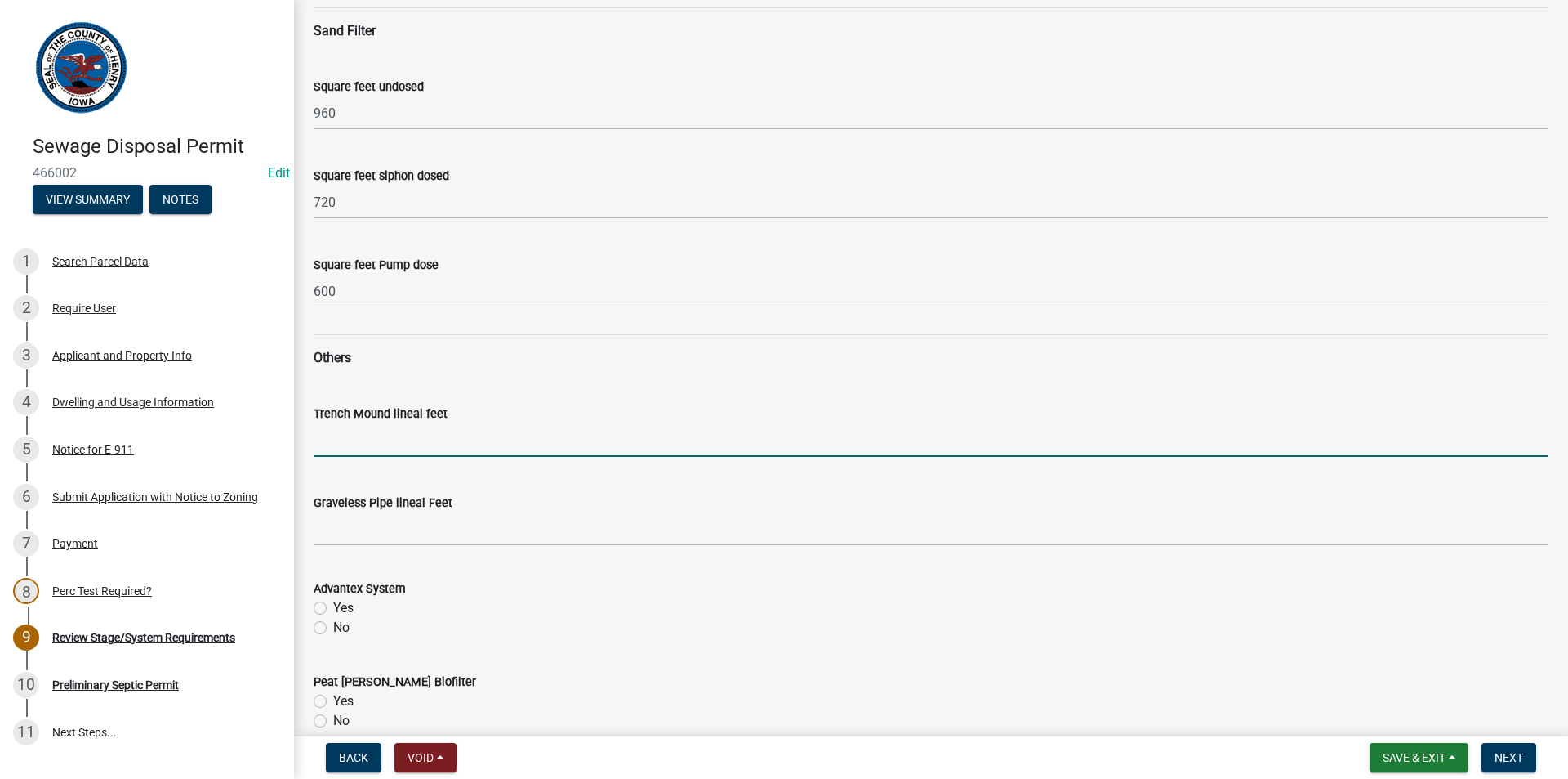
click at [396, 441] on input "Trench Mound lineal feet" at bounding box center [930, 440] width 1235 height 34
type input "N/A"
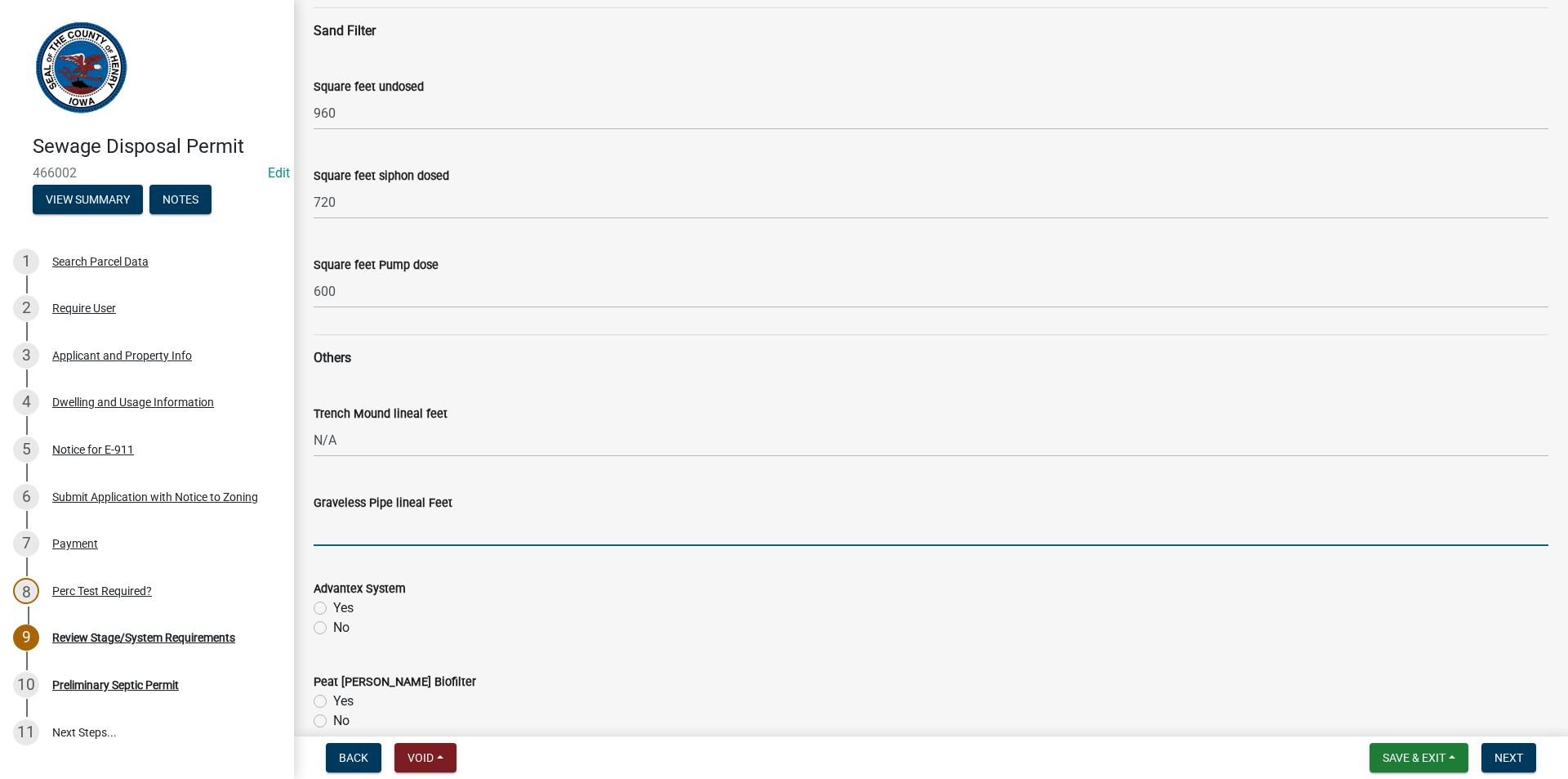
drag, startPoint x: 376, startPoint y: 540, endPoint x: 386, endPoint y: 547, distance: 12.2
click at [376, 540] on input "Graveless Pipe lineal Feet" at bounding box center [930, 530] width 1235 height 34
type input "N/A"
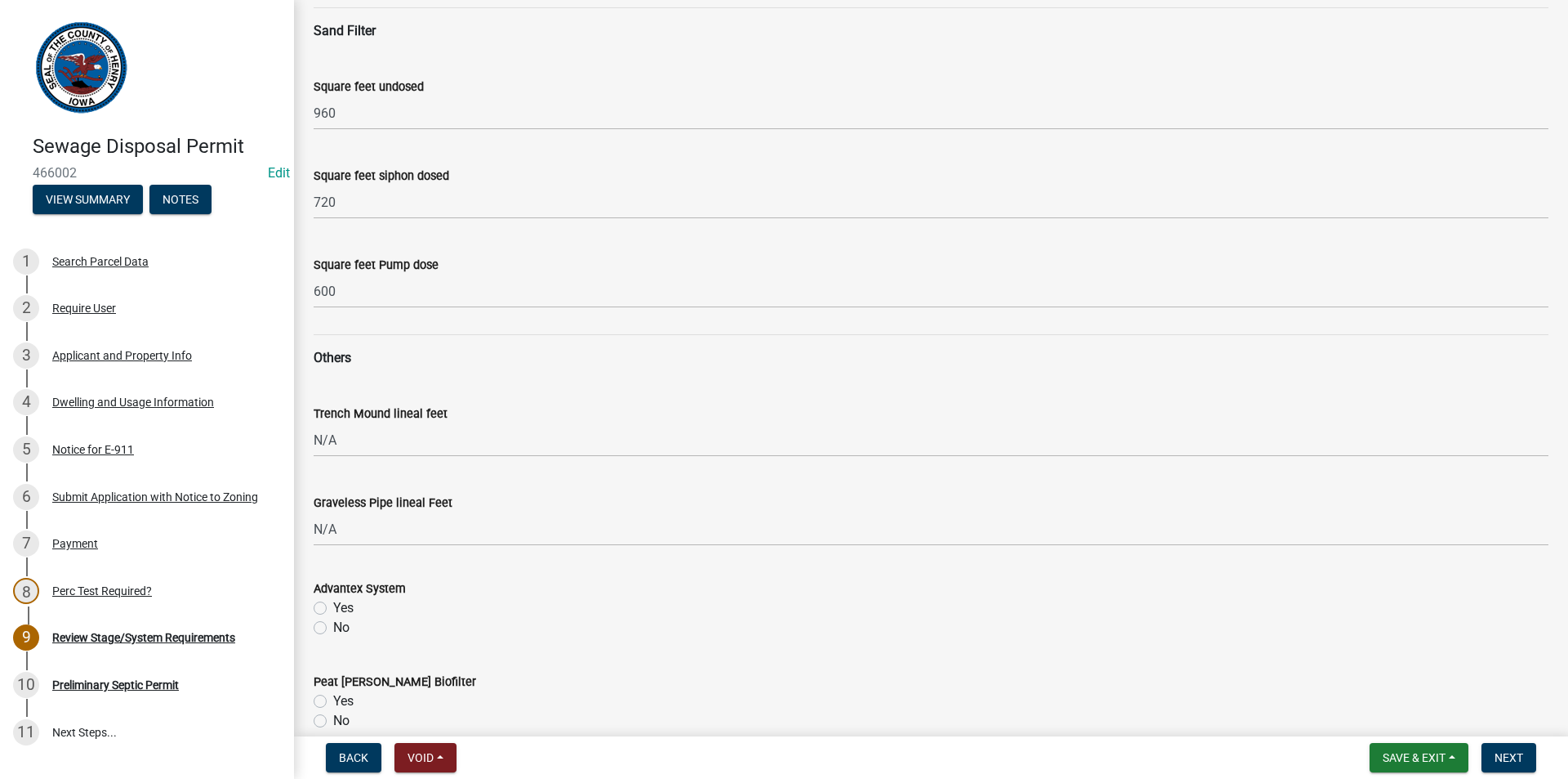
click at [333, 630] on label "No" at bounding box center [341, 627] width 17 height 20
click at [333, 628] on input "No" at bounding box center [338, 622] width 11 height 11
radio input "true"
click at [333, 718] on label "No" at bounding box center [341, 721] width 17 height 20
click at [333, 718] on input "No" at bounding box center [338, 716] width 11 height 11
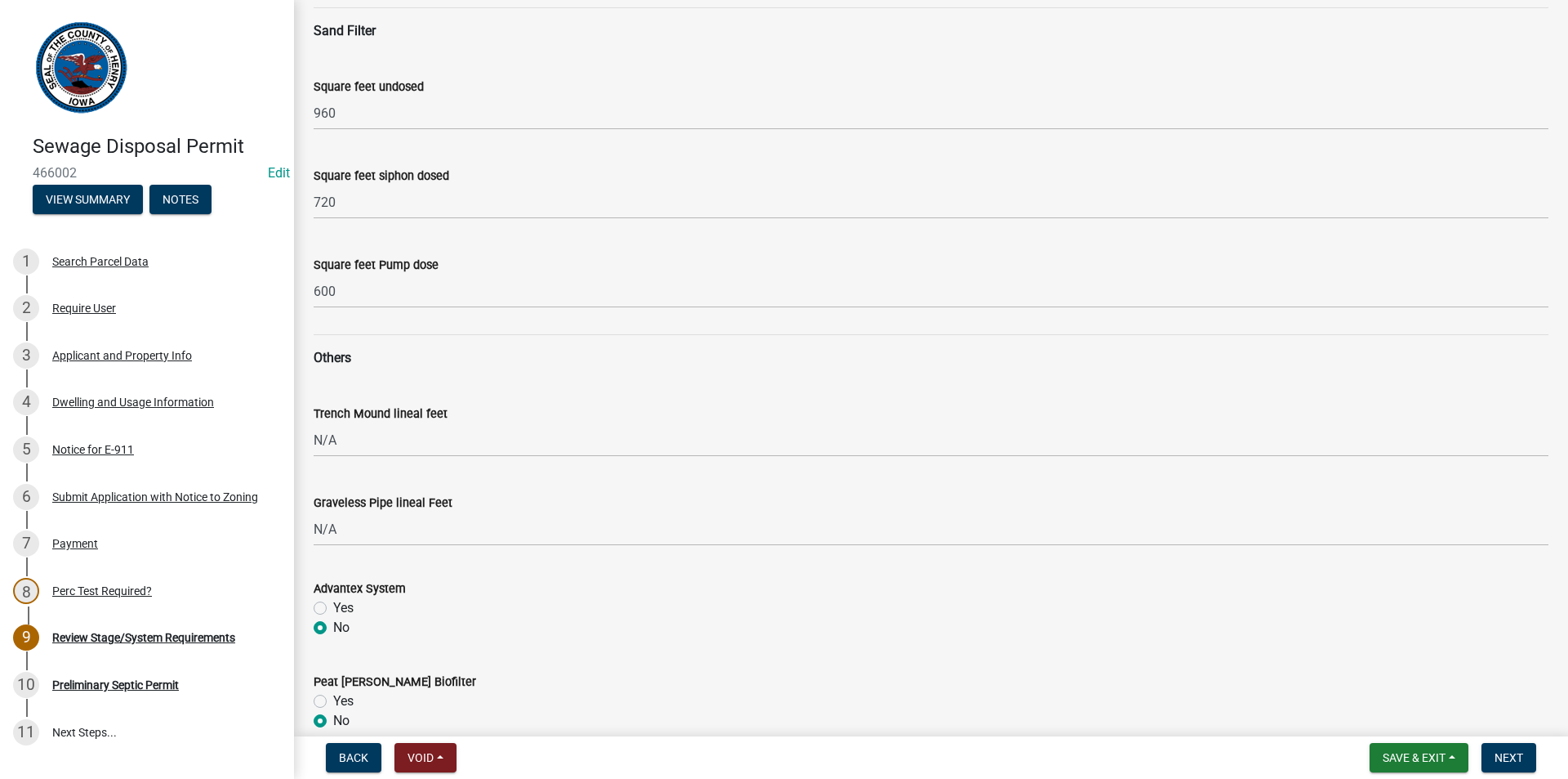
radio input "true"
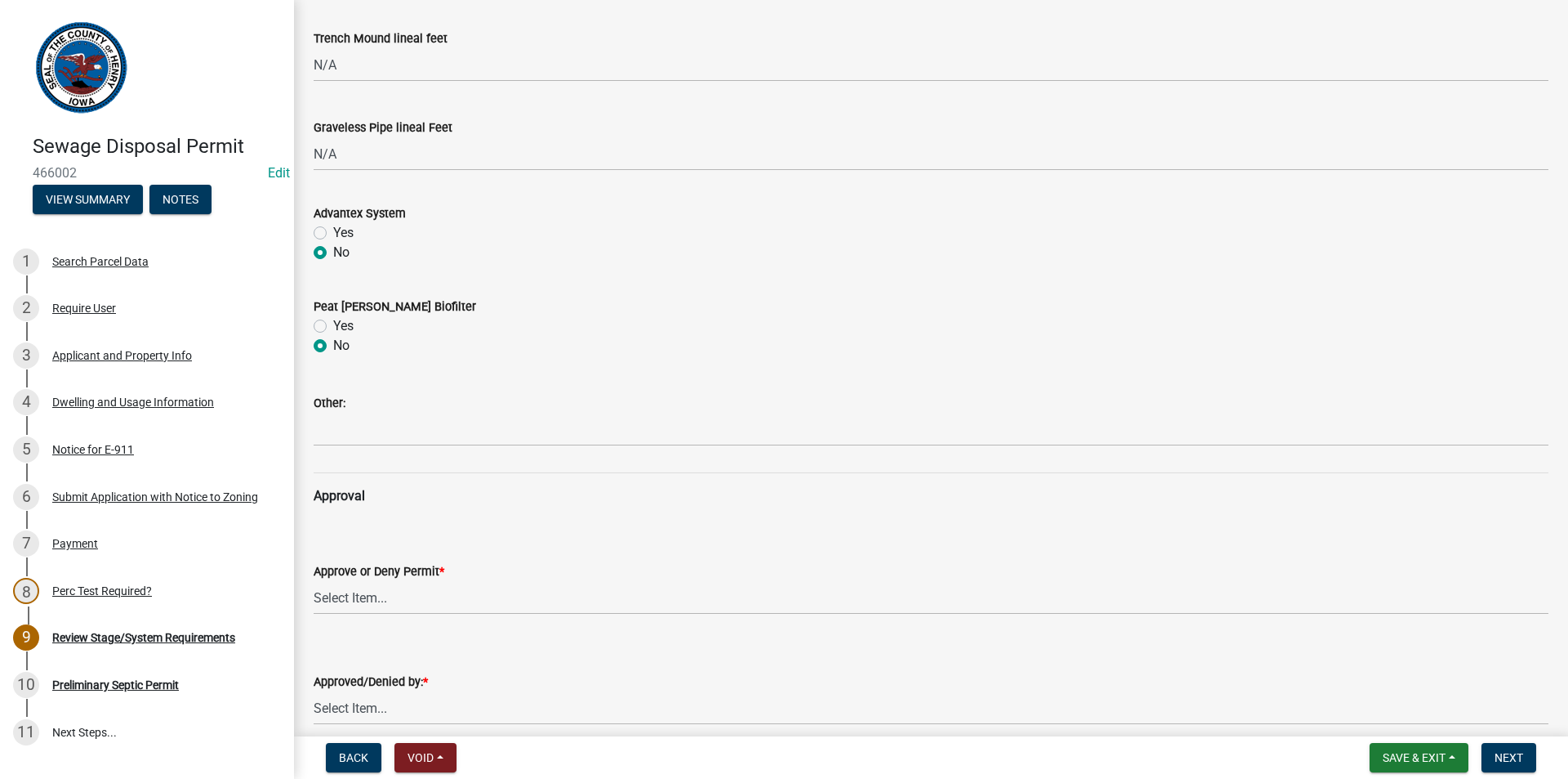
scroll to position [980, 0]
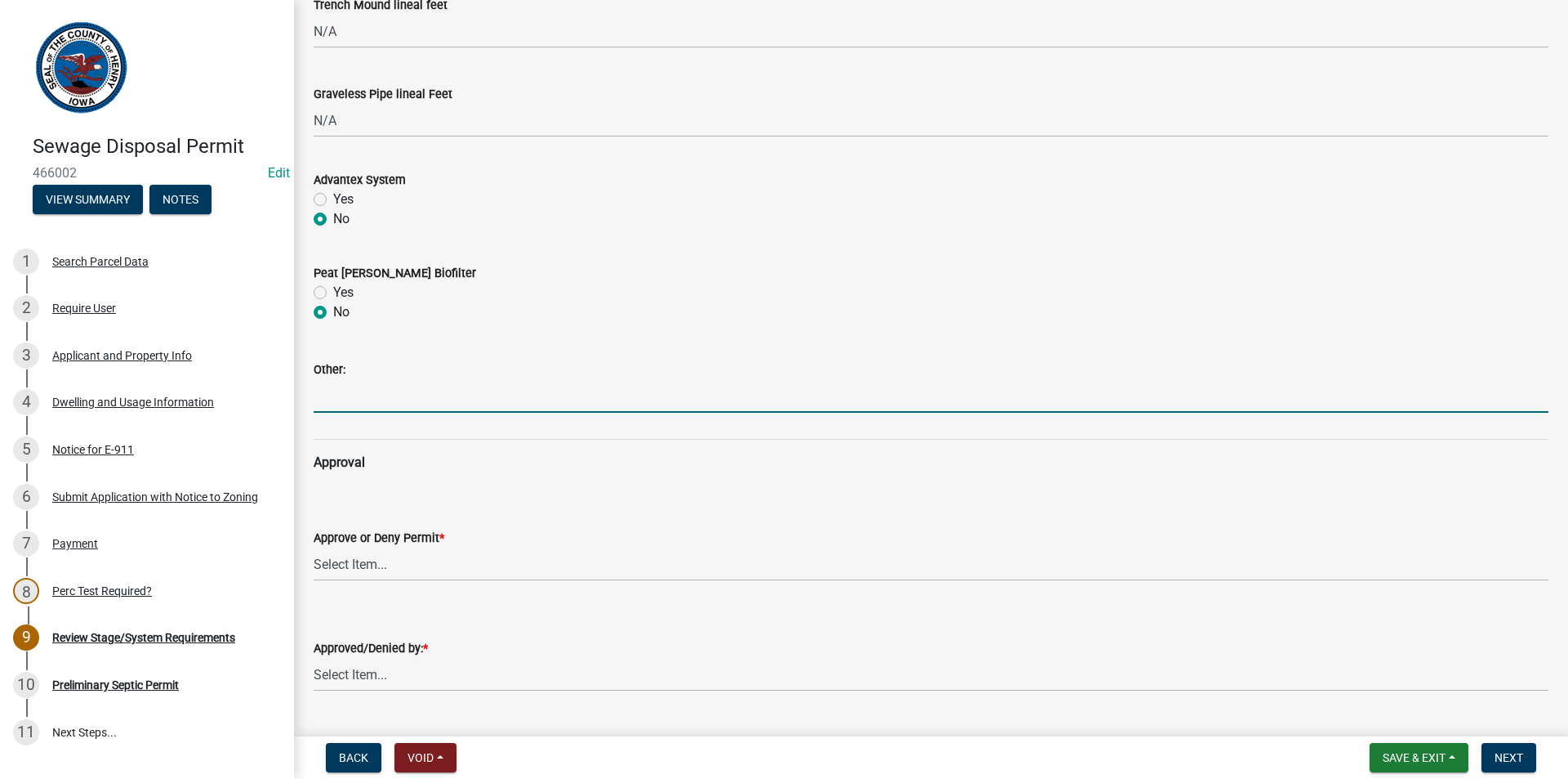
click at [333, 386] on input "Other:" at bounding box center [930, 395] width 1235 height 34
type input "N/A"
click at [346, 570] on select "Select Item... approved denied" at bounding box center [930, 564] width 1235 height 34
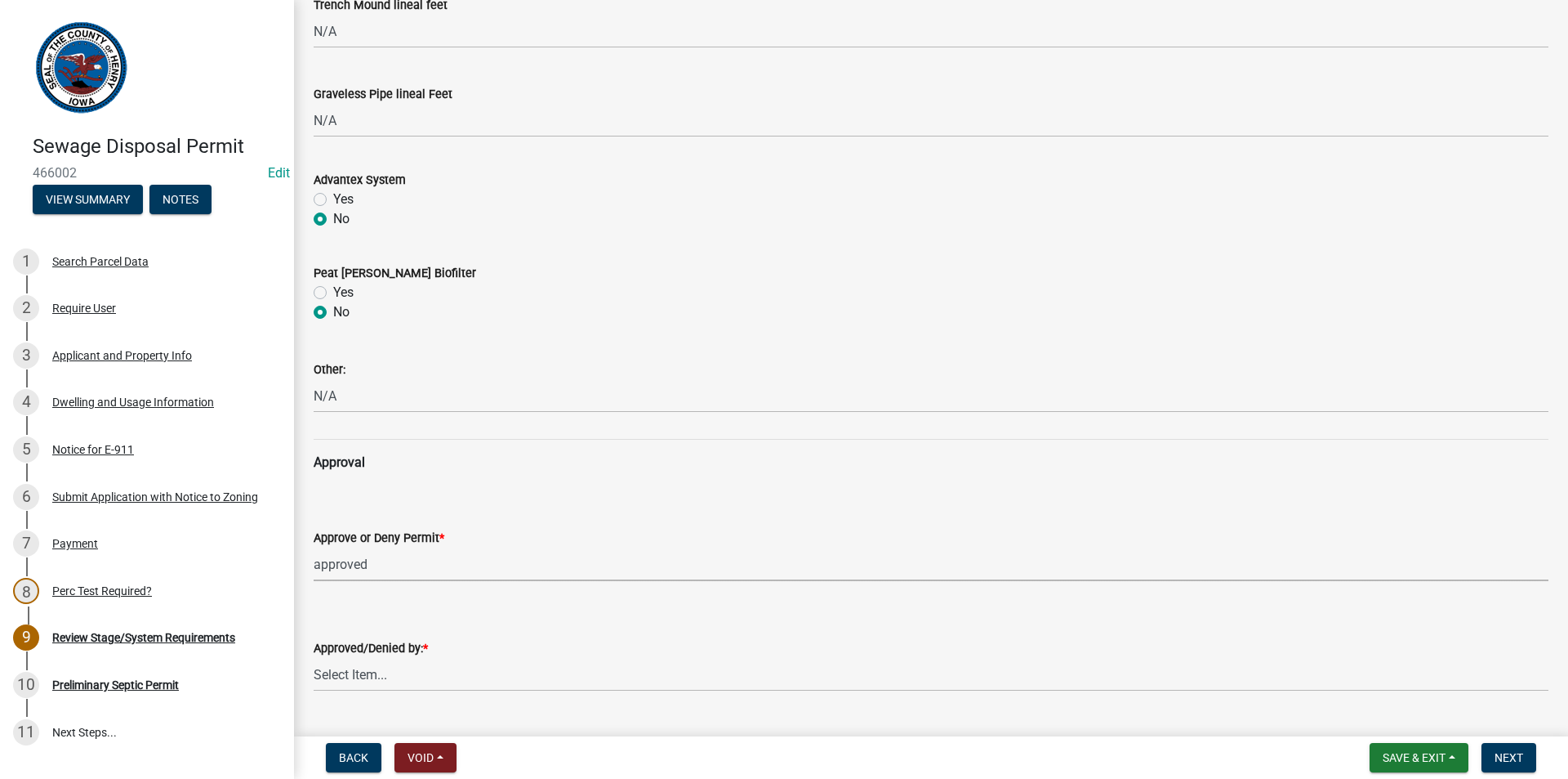
click at [313, 547] on select "Select Item... approved denied" at bounding box center [930, 564] width 1235 height 34
select select "6c6aa950-0871-4f6b-8369-9beb03d646f1"
click at [349, 674] on select "Select Item... [PERSON_NAME] [PERSON_NAME]" at bounding box center [930, 674] width 1235 height 34
click at [313, 658] on select "Select Item... [PERSON_NAME] [PERSON_NAME]" at bounding box center [930, 674] width 1235 height 34
select select "5c99670e-d68f-4230-9f25-35431631f8c6"
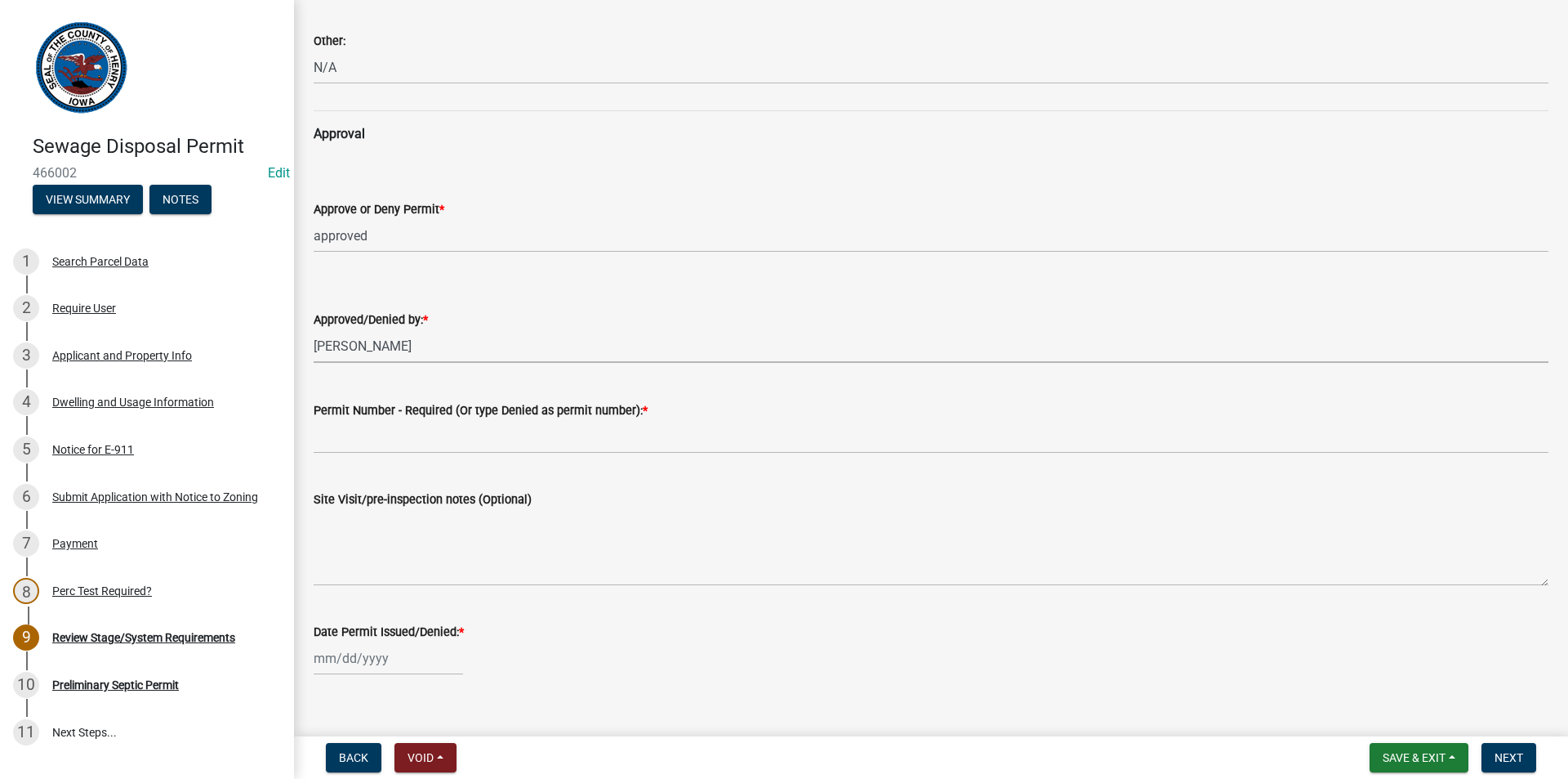
scroll to position [1333, 0]
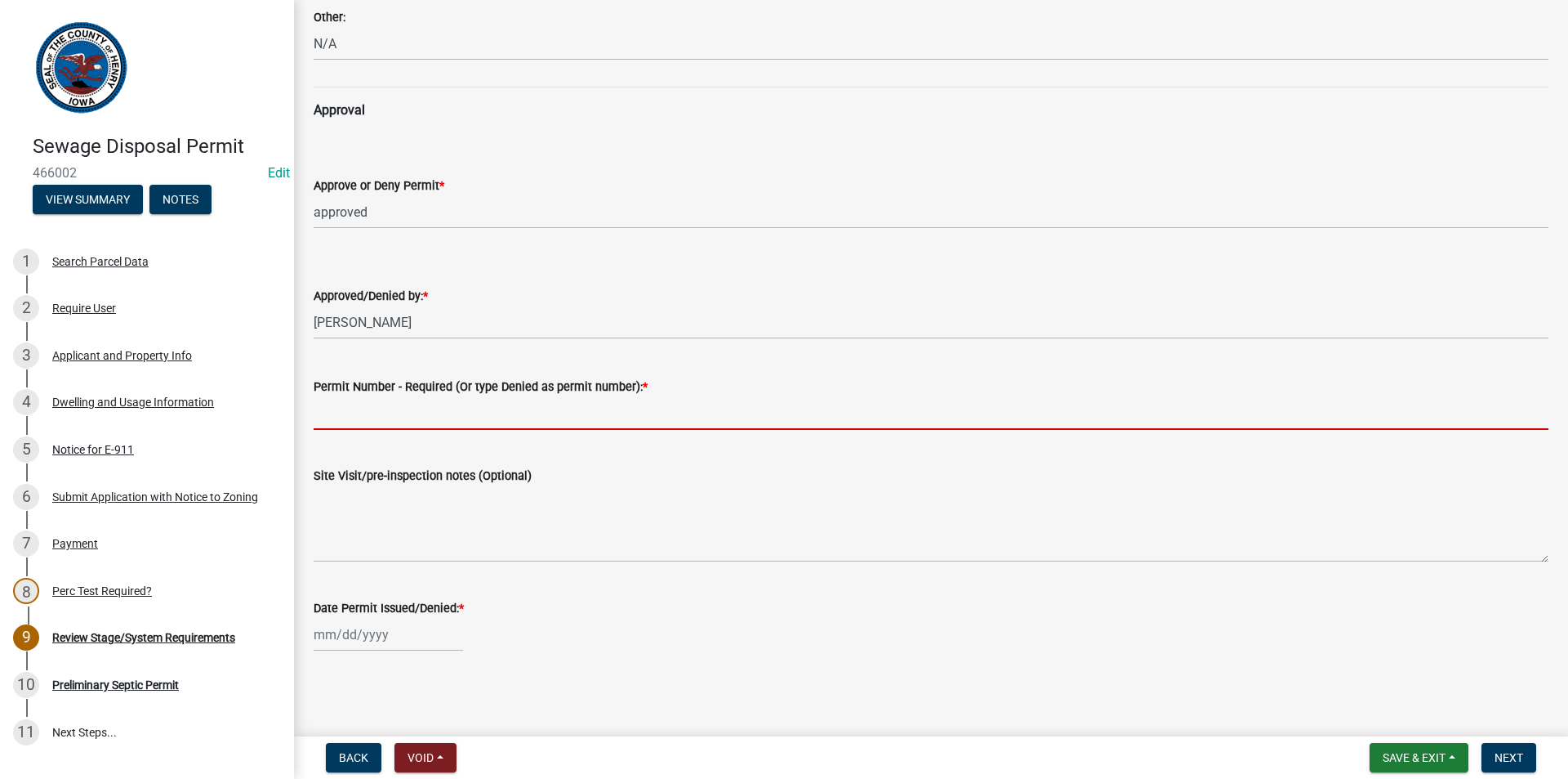
click at [371, 415] on input "Permit Number - Required (Or type Denied as permit number): *" at bounding box center [930, 413] width 1235 height 34
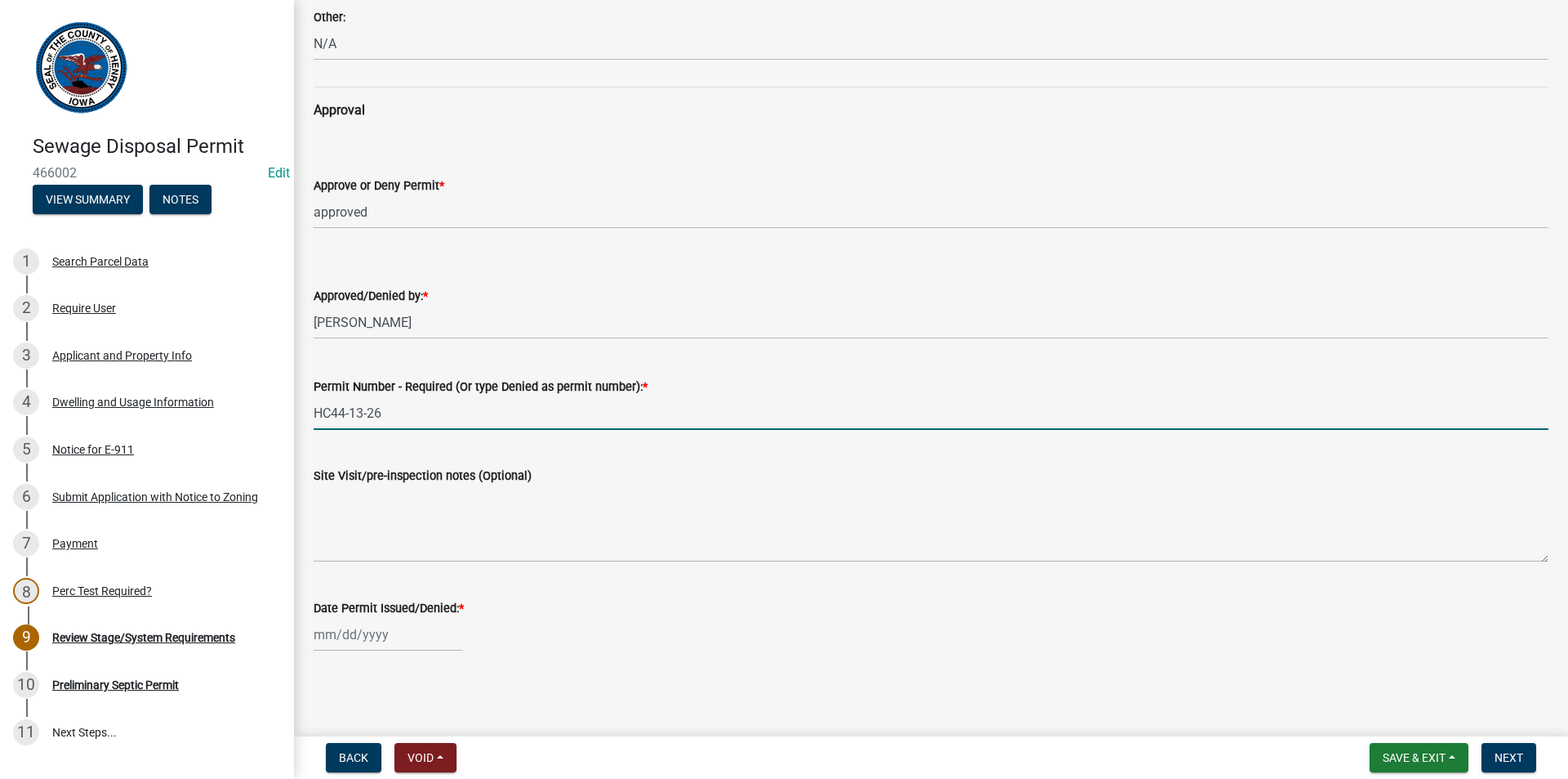
type input "HC44-13-26"
click at [399, 632] on div at bounding box center [388, 634] width 150 height 34
select select "8"
select select "2025"
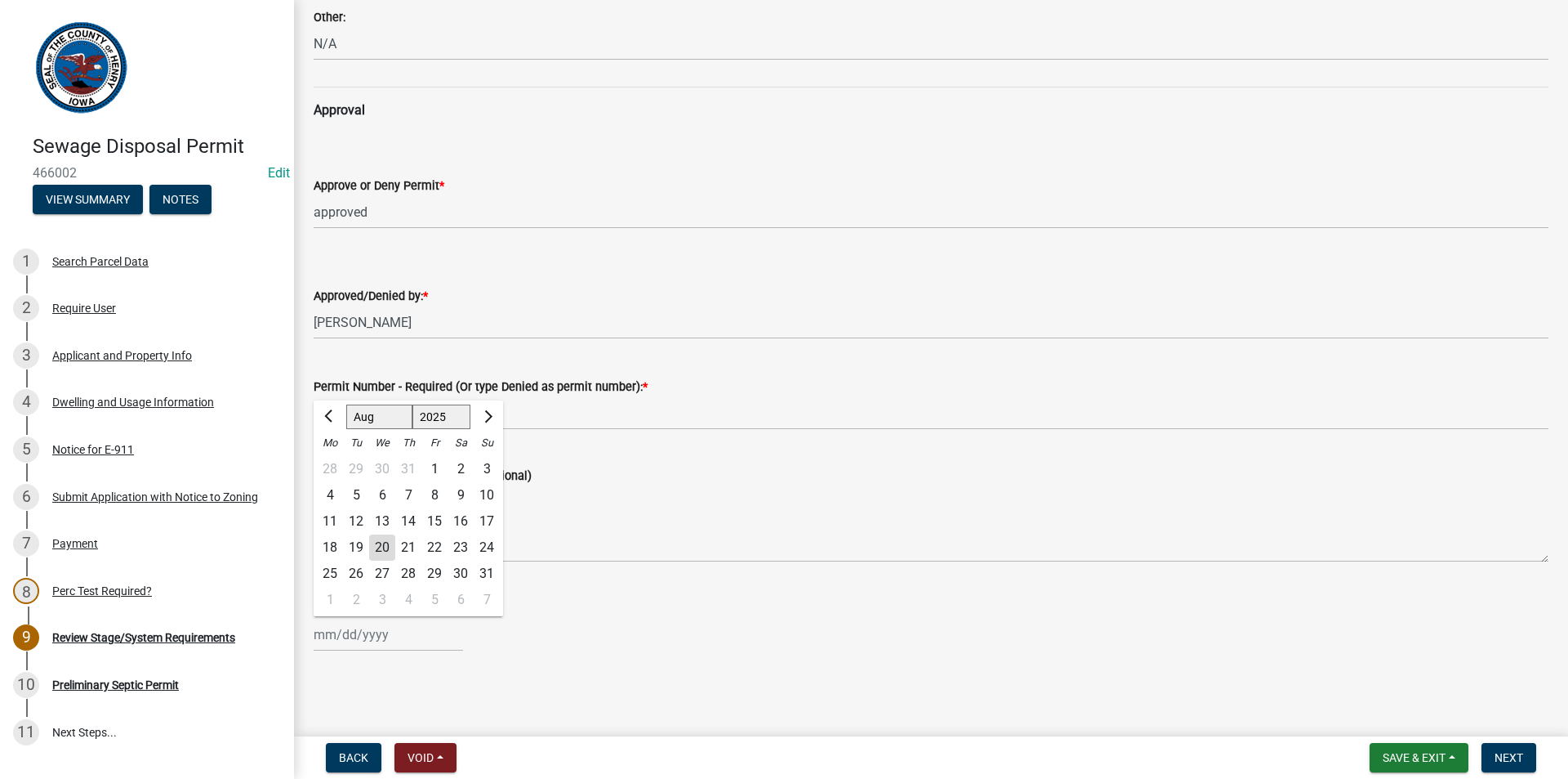
click at [383, 552] on div "20" at bounding box center [382, 547] width 27 height 27
type input "[DATE]"
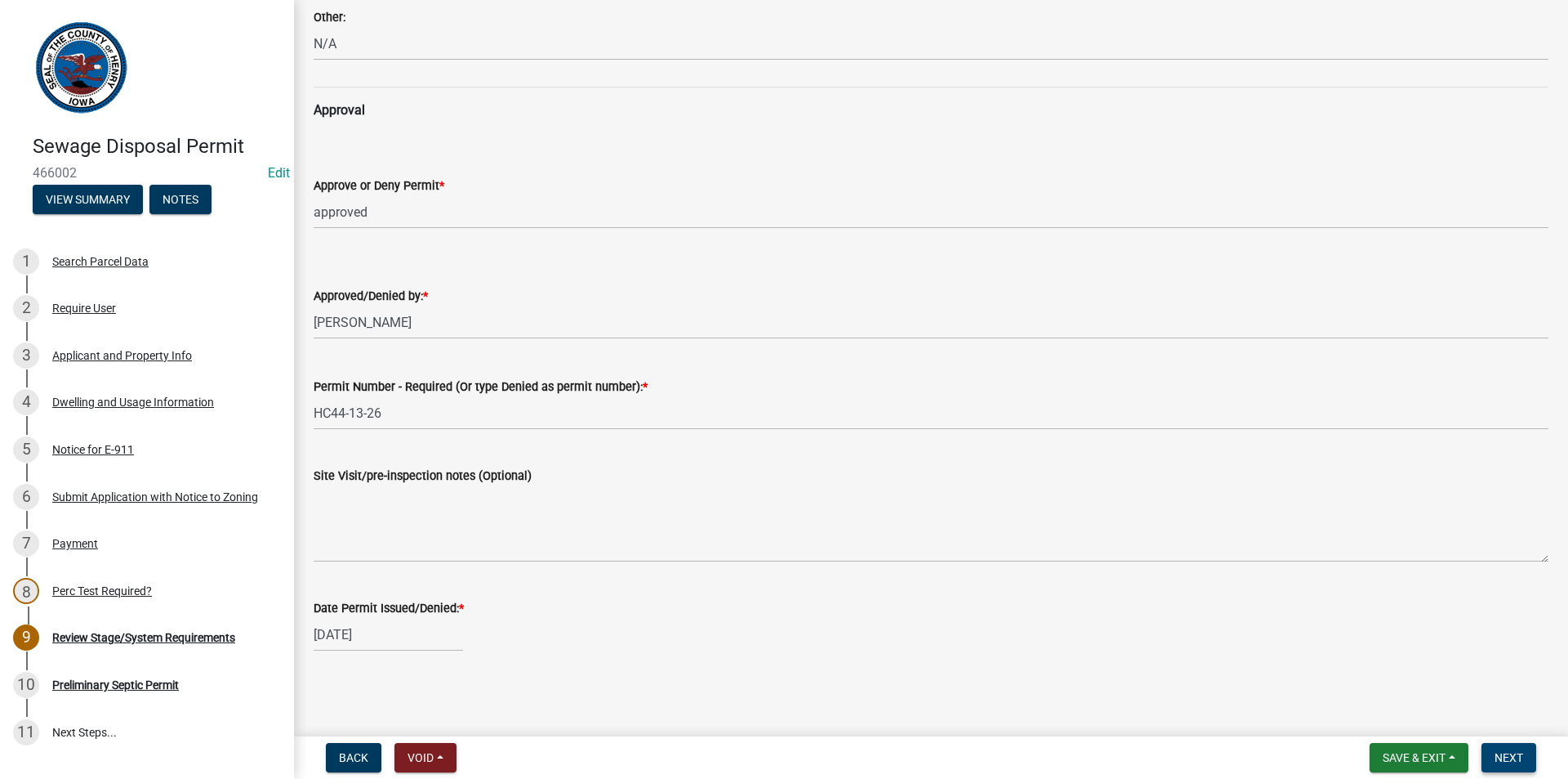
click at [1506, 764] on span "Next" at bounding box center [1508, 757] width 29 height 13
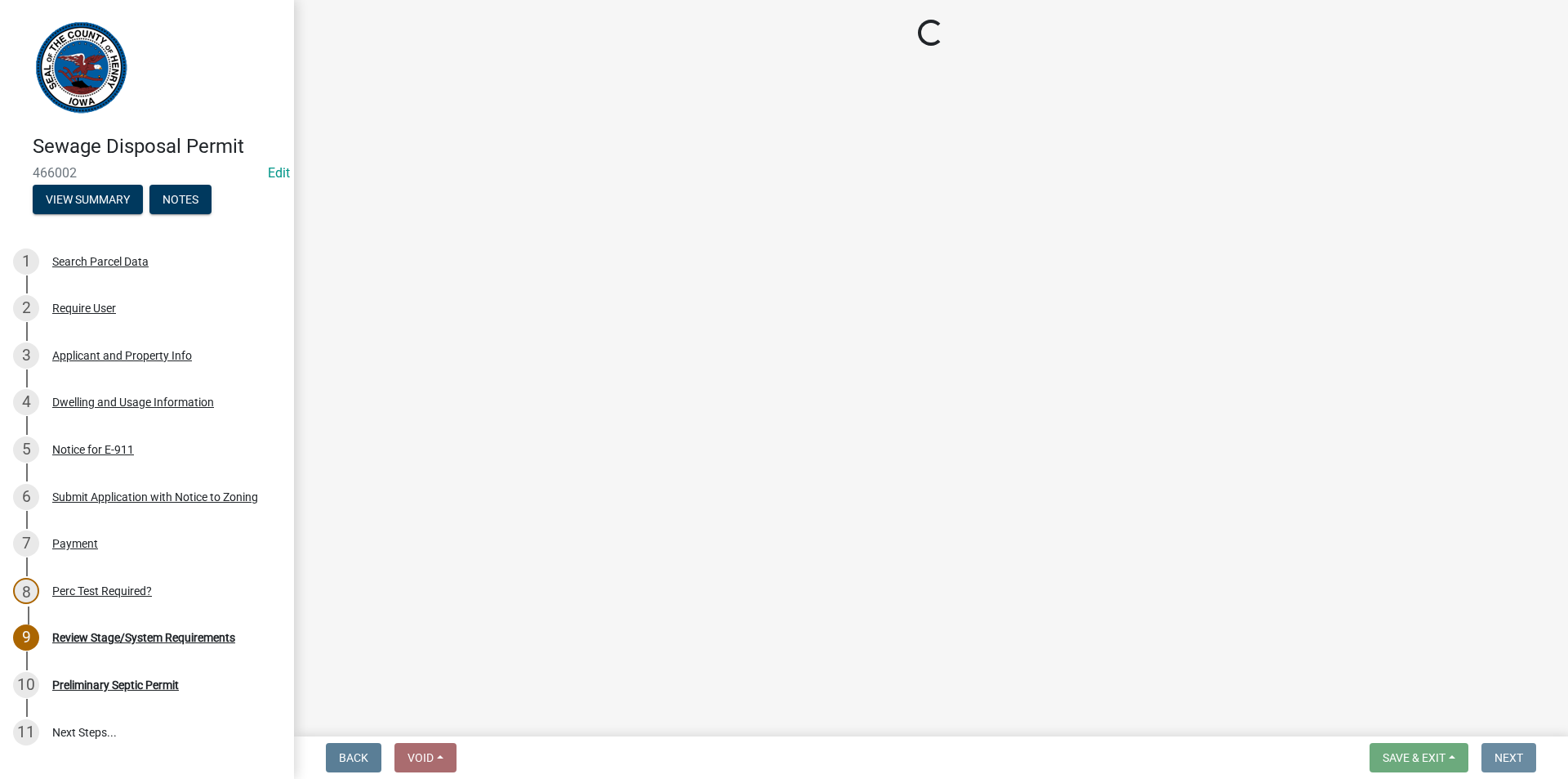
scroll to position [0, 0]
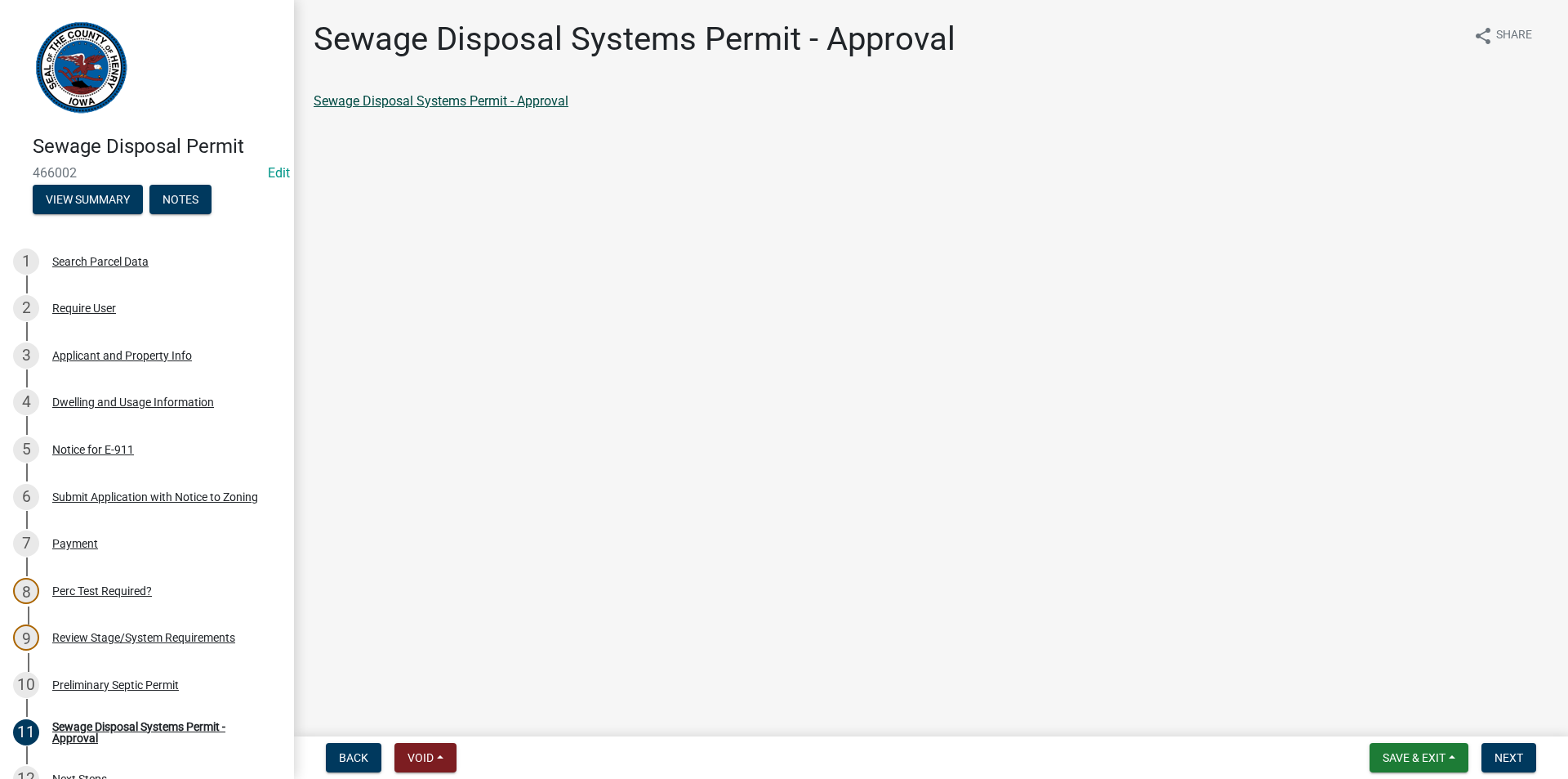
click at [554, 102] on link "Sewage Disposal Systems Permit - Approval" at bounding box center [441, 101] width 255 height 16
click at [158, 689] on div "Preliminary Septic Permit" at bounding box center [115, 685] width 126 height 12
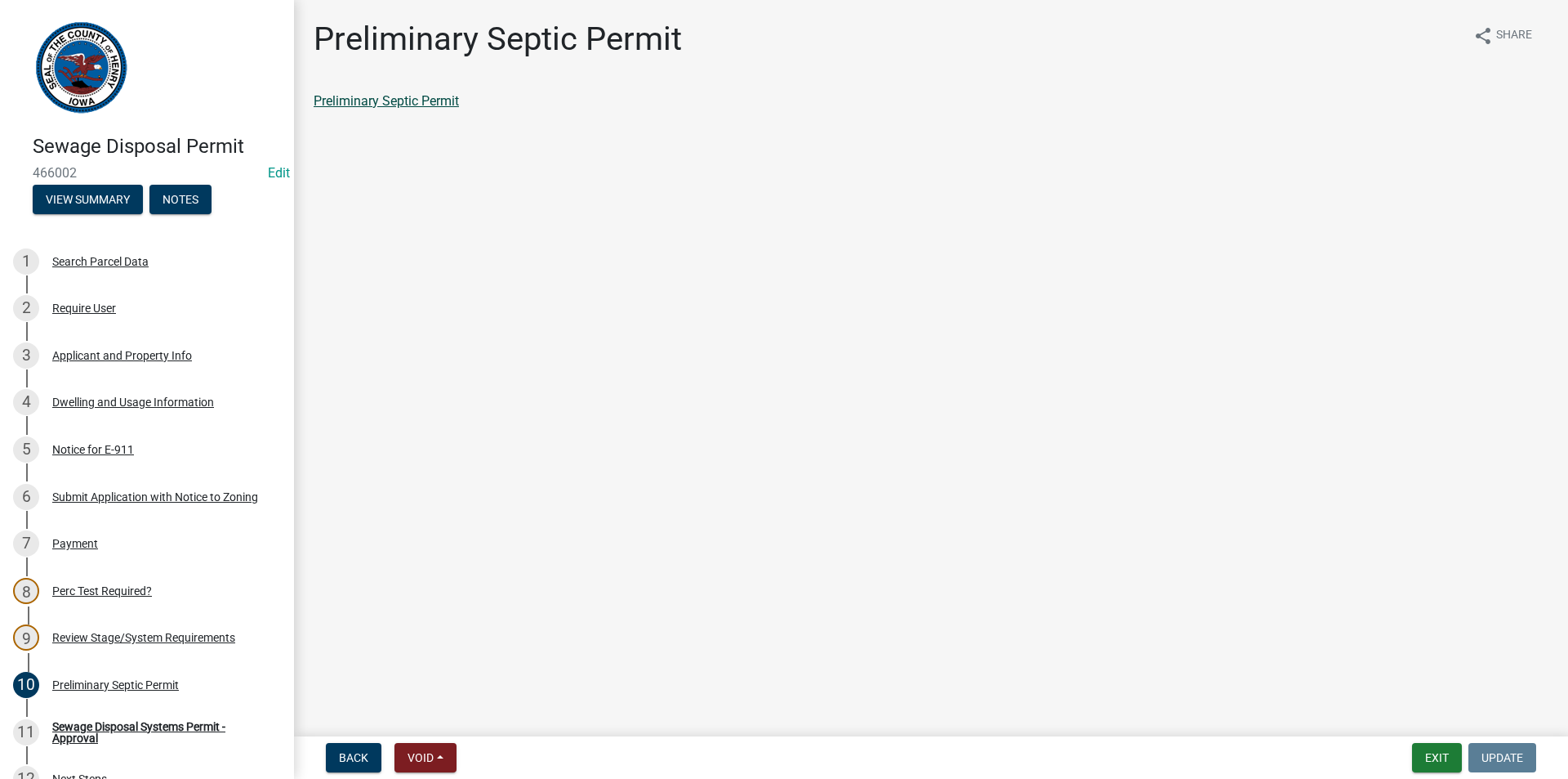
click at [451, 107] on link "Preliminary Septic Permit" at bounding box center [385, 101] width 145 height 16
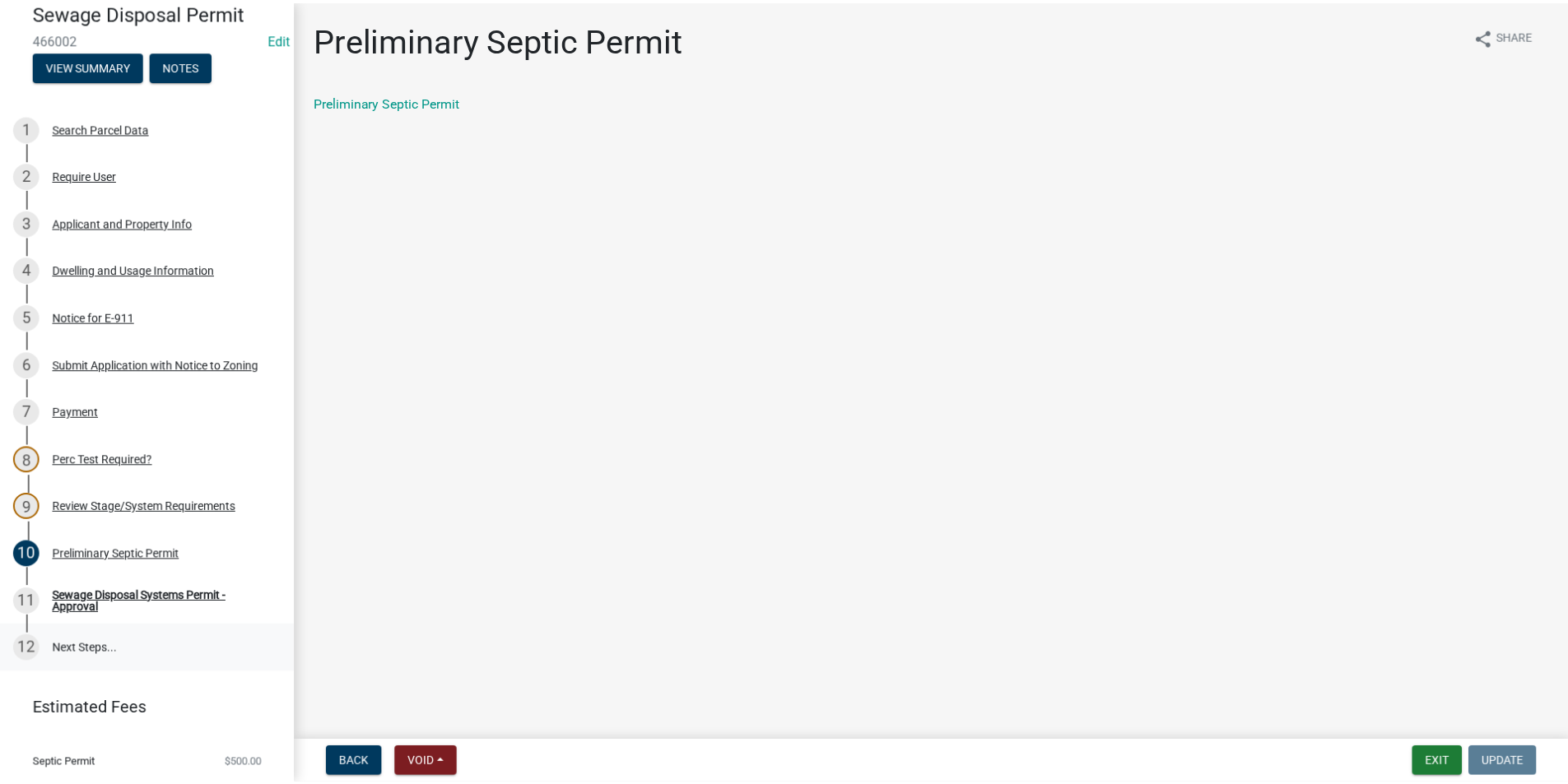
scroll to position [177, 0]
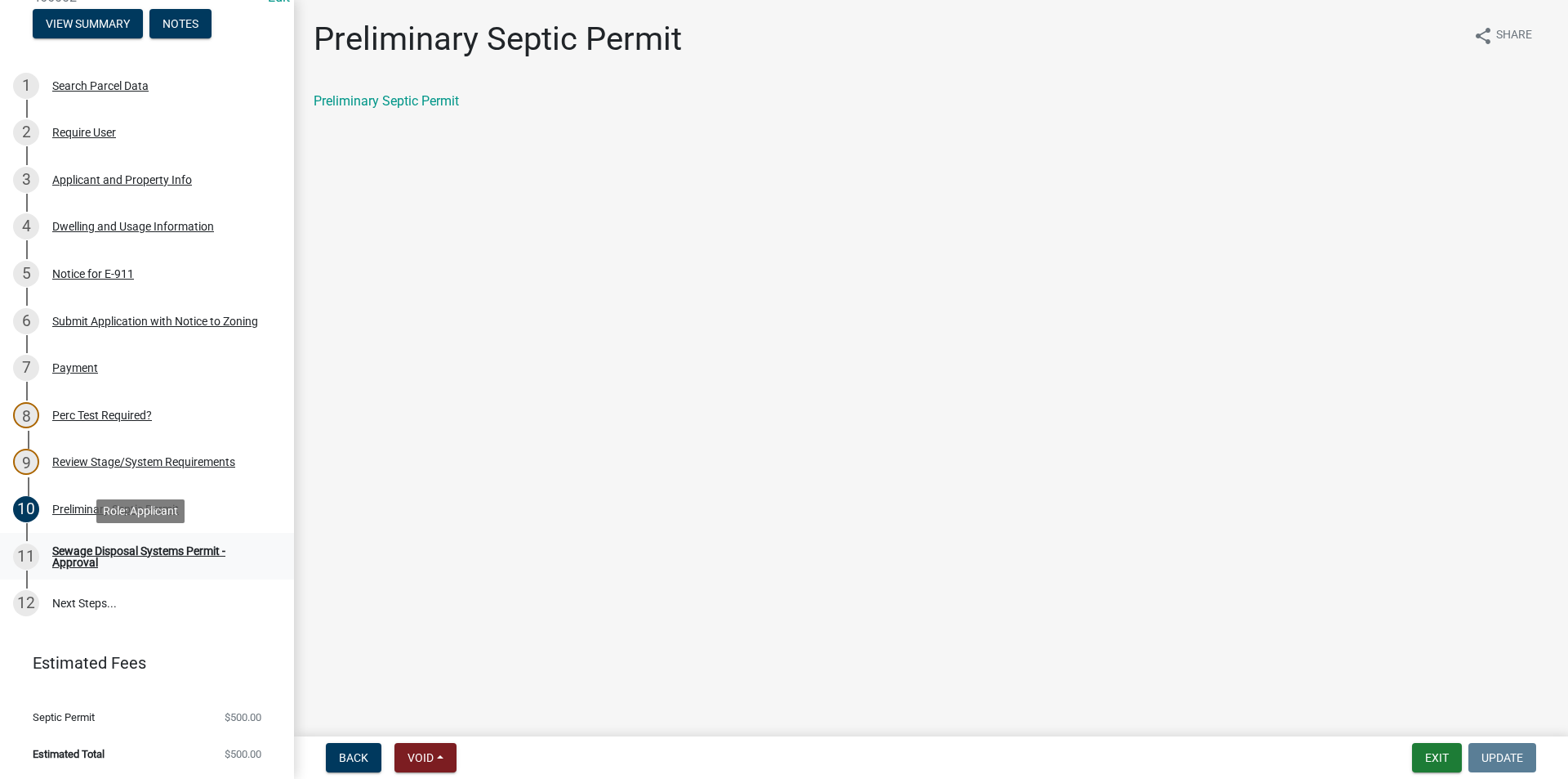
click at [165, 561] on div "Sewage Disposal Systems Permit - Approval" at bounding box center [160, 556] width 216 height 23
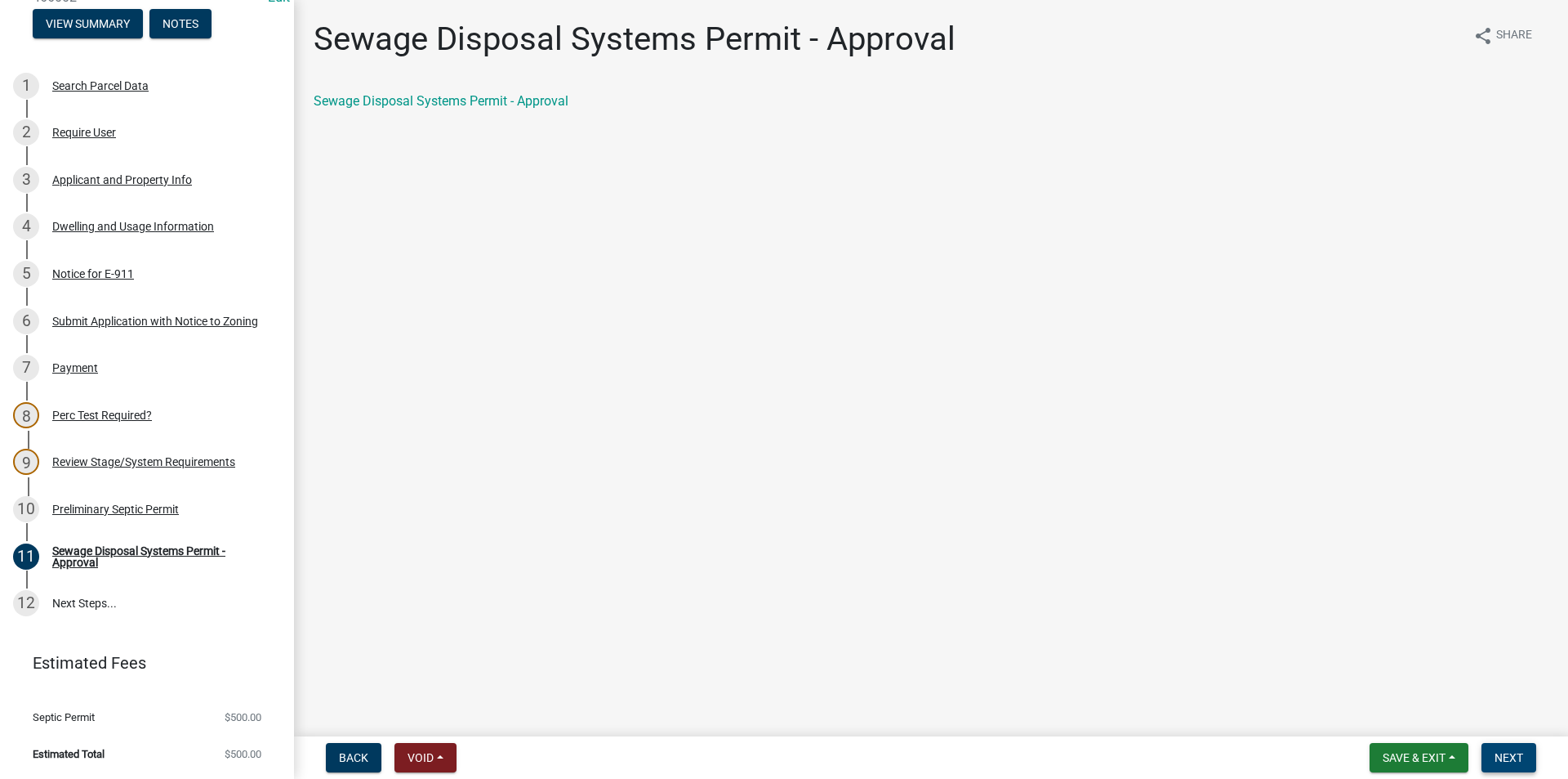
click at [1489, 751] on button "Next" at bounding box center [1509, 757] width 55 height 30
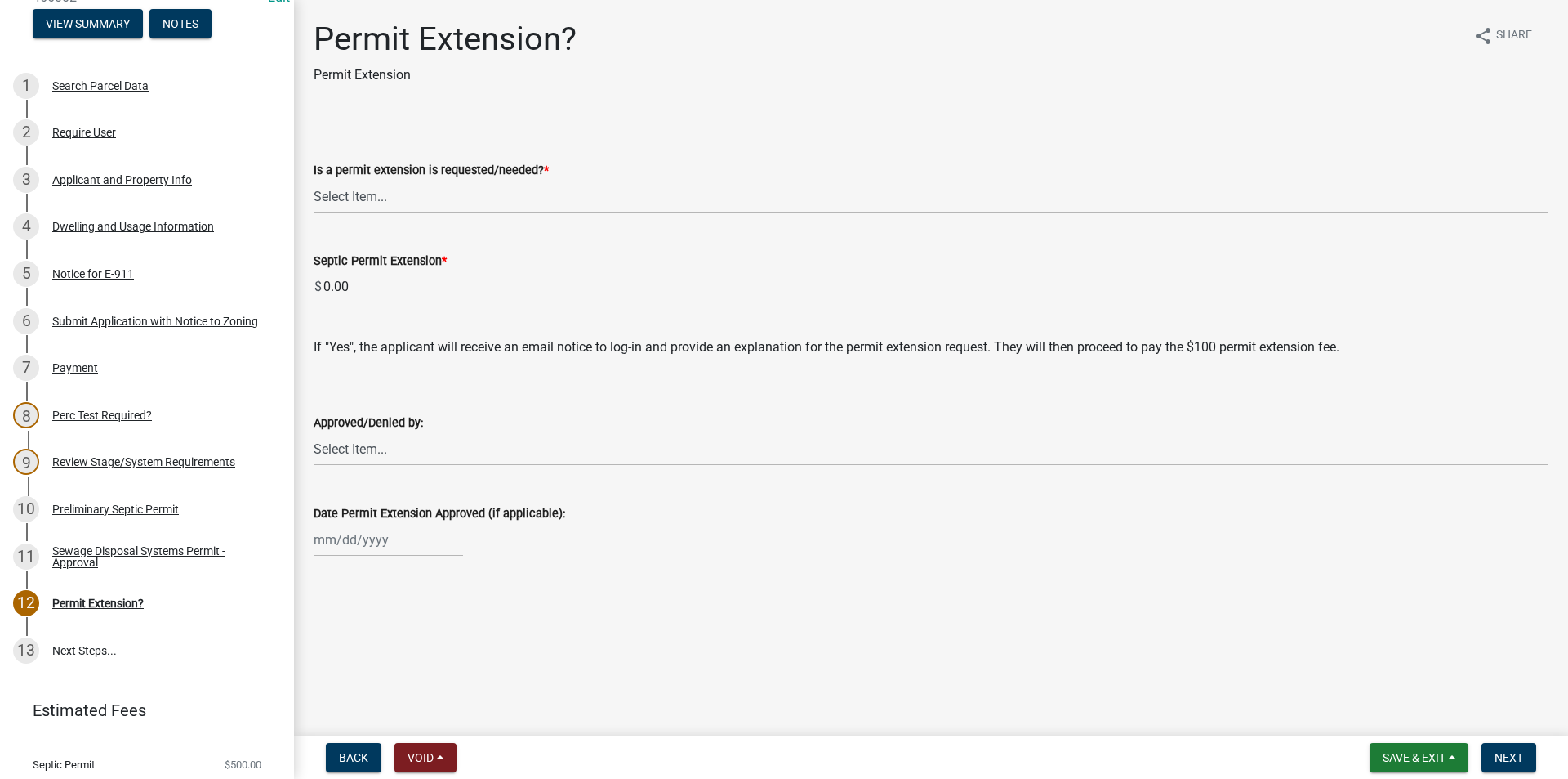
click at [450, 209] on select "Select Item... Yes No denied" at bounding box center [930, 196] width 1235 height 34
click at [313, 179] on select "Select Item... Yes No denied" at bounding box center [930, 196] width 1235 height 34
select select "987b5ea2-4eed-47da-98d7-c91cd4fcb817"
click at [1526, 761] on button "Next" at bounding box center [1509, 757] width 55 height 30
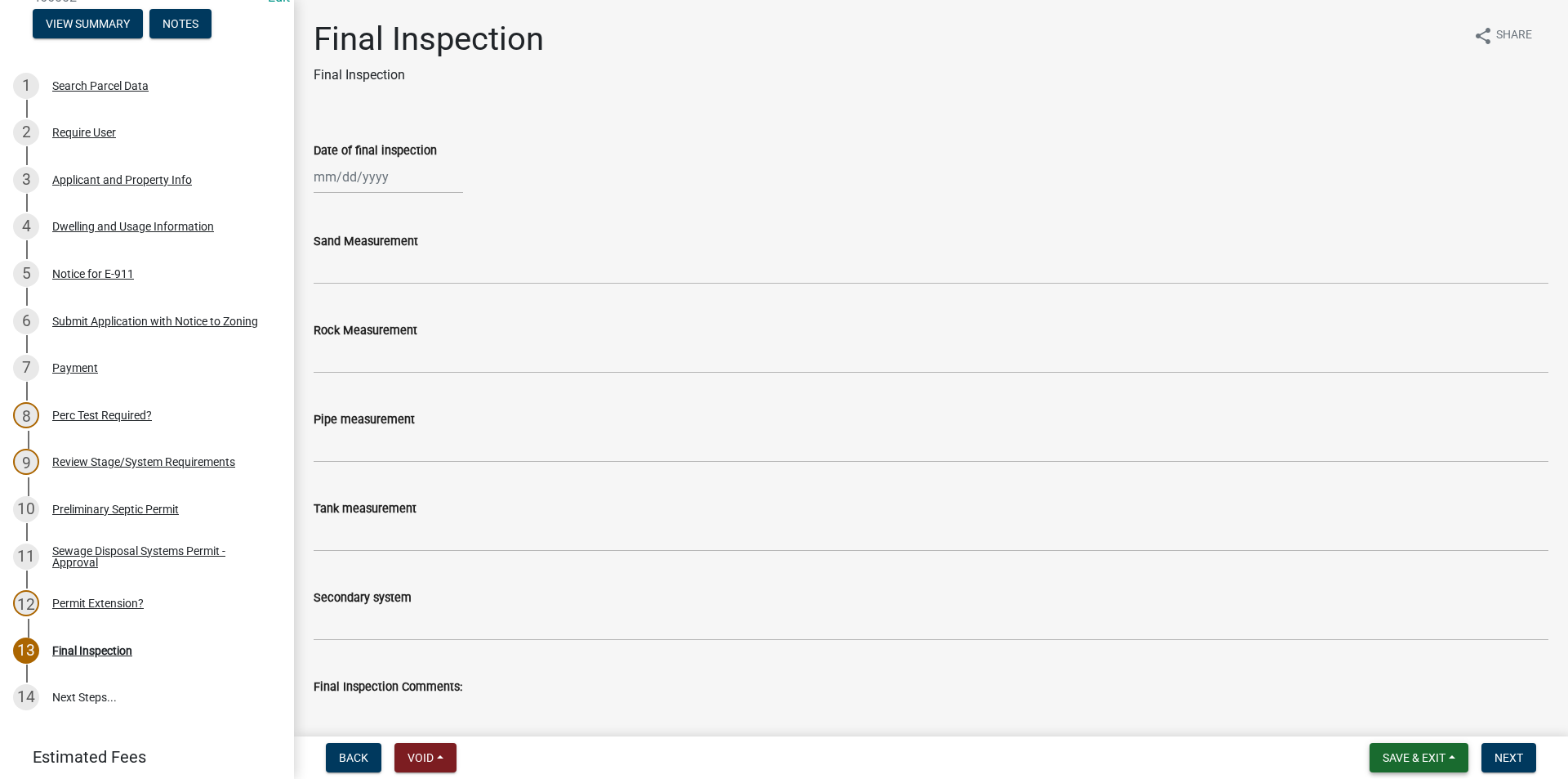
click at [1392, 759] on span "Save & Exit" at bounding box center [1414, 757] width 63 height 13
click at [1388, 723] on button "Save & Exit" at bounding box center [1402, 715] width 131 height 39
